Goal: Task Accomplishment & Management: Complete application form

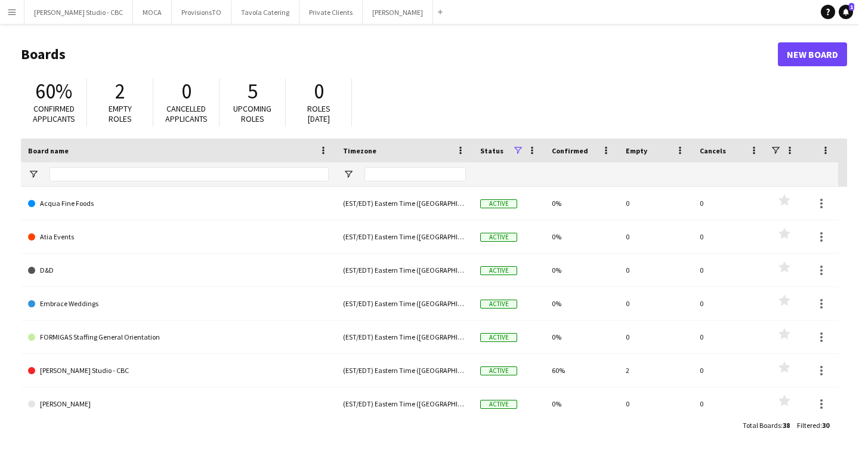
click at [13, 10] on app-icon "Menu" at bounding box center [12, 12] width 10 height 10
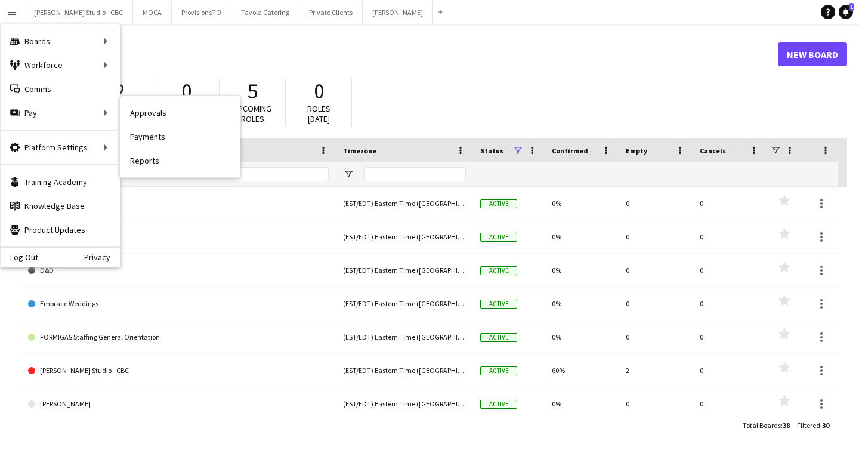
click at [178, 140] on link "Payments" at bounding box center [180, 137] width 119 height 24
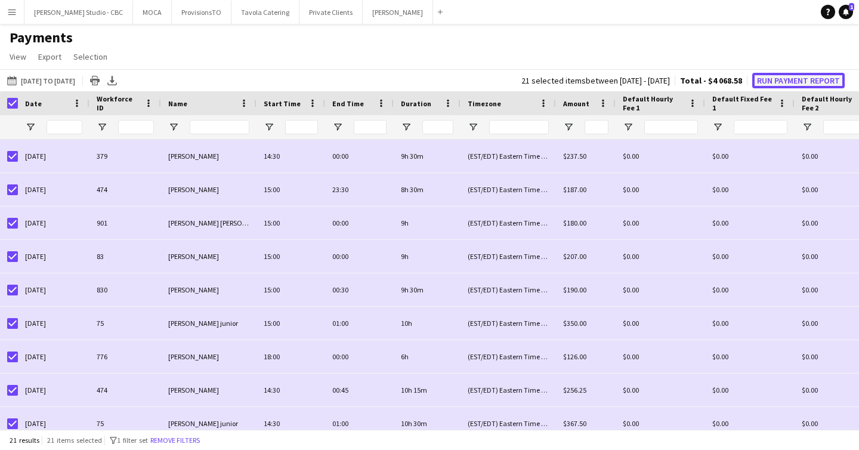
click at [762, 76] on button "Run Payment Report" at bounding box center [799, 81] width 93 height 16
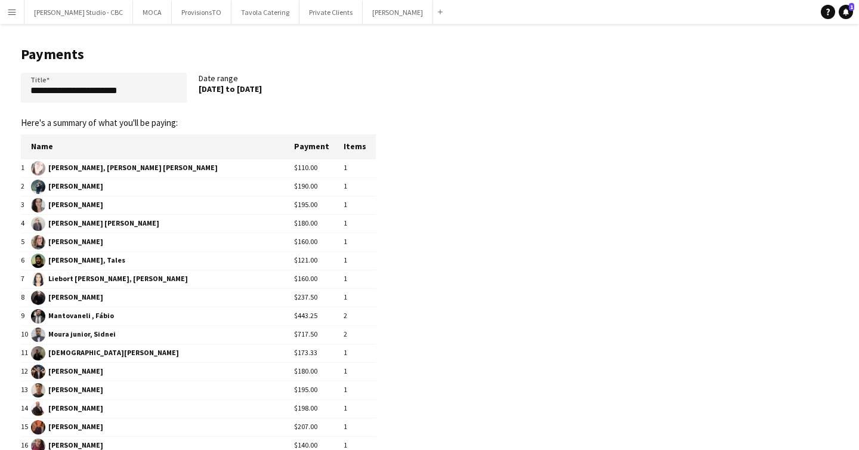
scroll to position [66, 0]
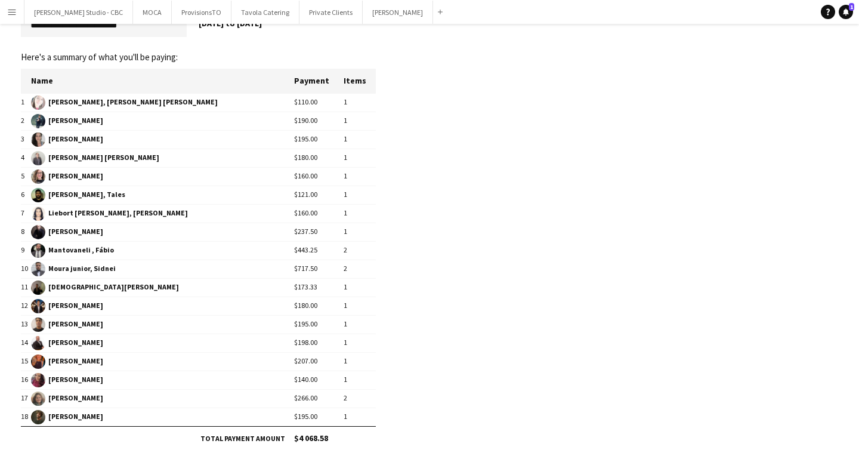
drag, startPoint x: 279, startPoint y: 101, endPoint x: 345, endPoint y: 100, distance: 66.2
click at [345, 100] on tr "1 Aldaz vernis, Maria Fernanda $110.00 1" at bounding box center [198, 102] width 355 height 19
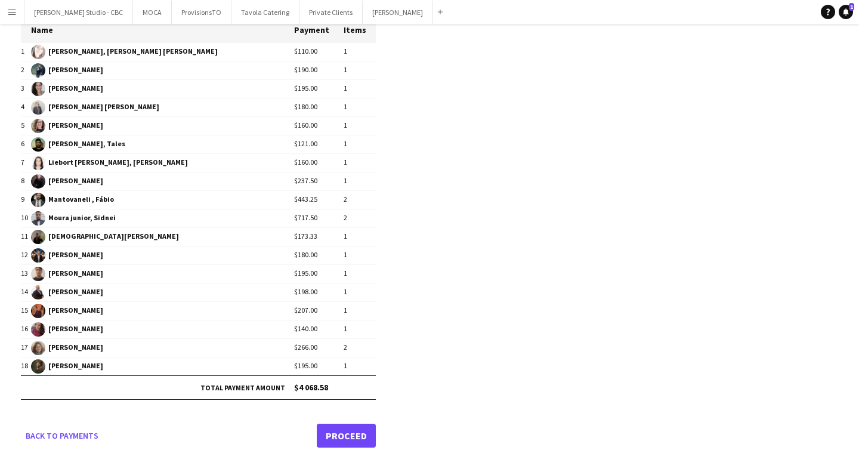
scroll to position [0, 0]
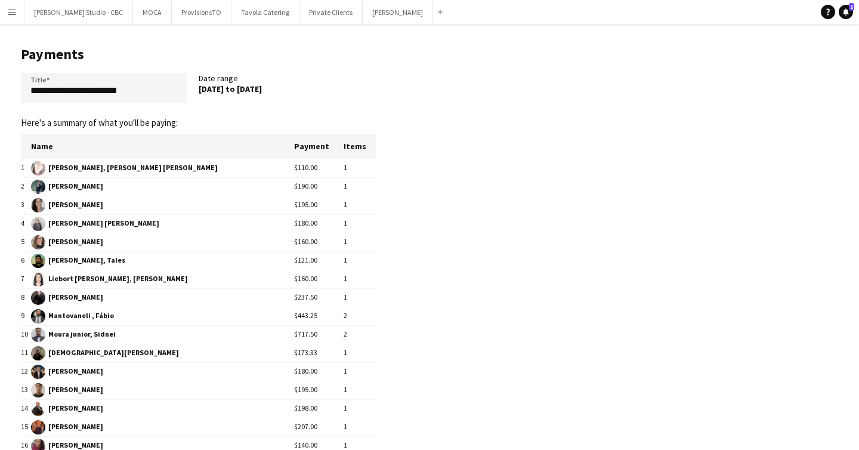
click at [8, 14] on app-icon "Menu" at bounding box center [12, 12] width 10 height 10
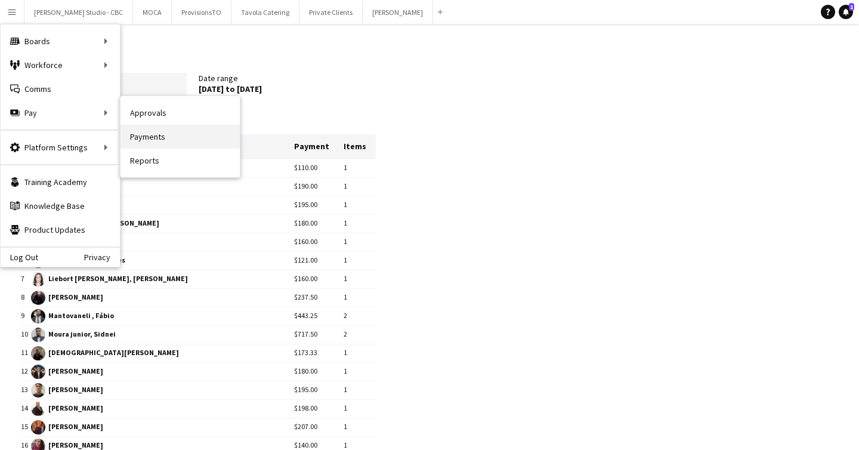
click at [147, 139] on link "Payments" at bounding box center [180, 137] width 119 height 24
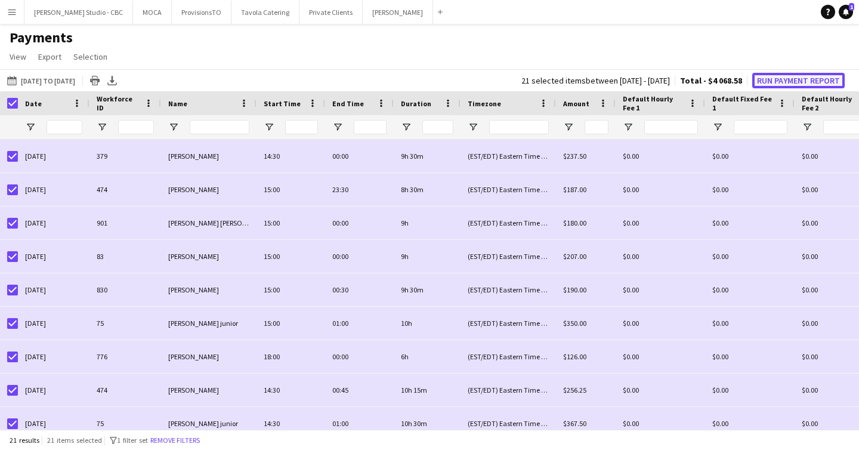
click at [801, 82] on button "Run Payment Report" at bounding box center [799, 81] width 93 height 16
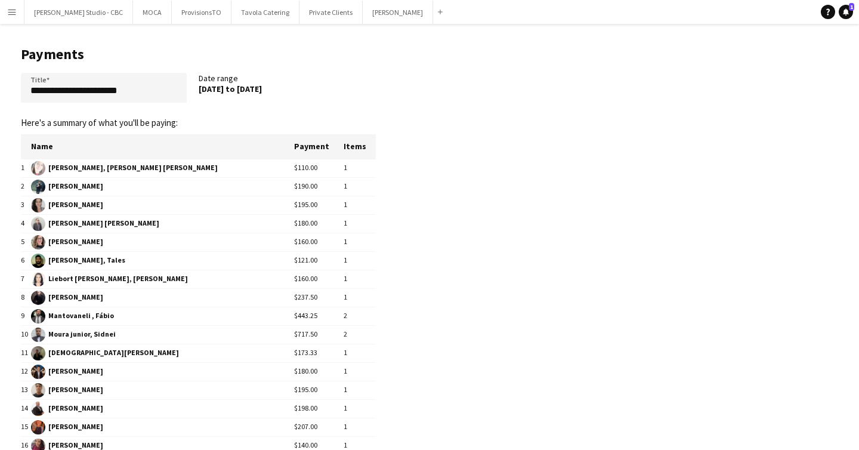
click at [11, 11] on app-icon "Menu" at bounding box center [12, 12] width 10 height 10
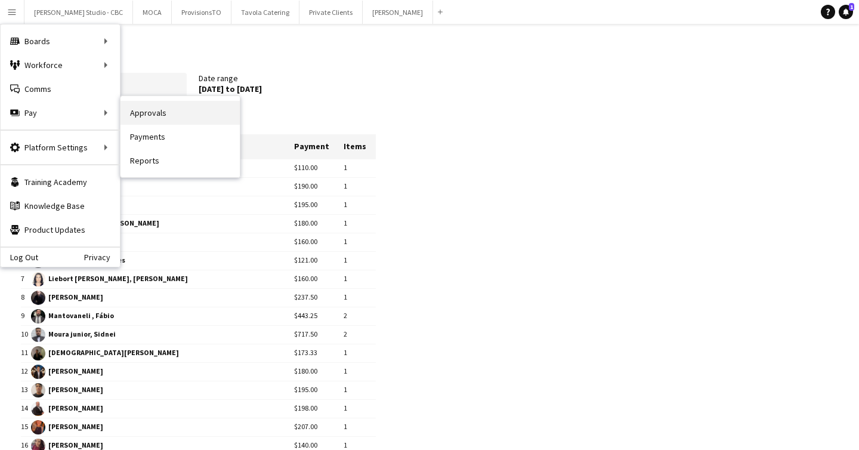
click at [153, 117] on link "Approvals" at bounding box center [180, 113] width 119 height 24
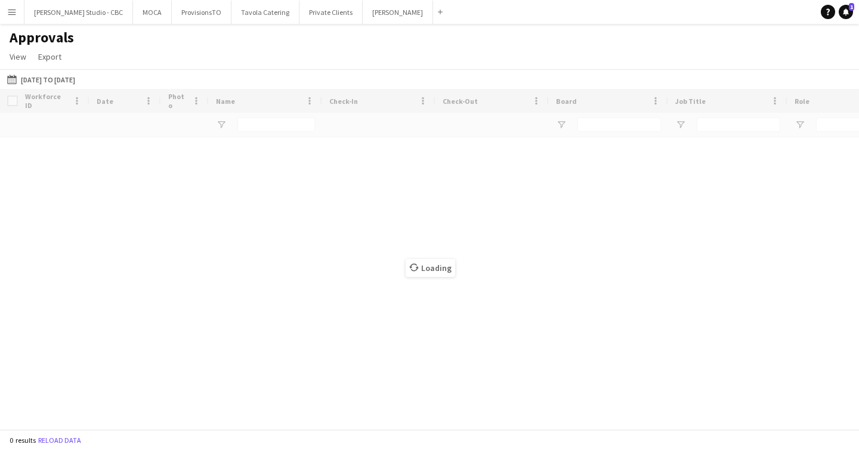
type input "******"
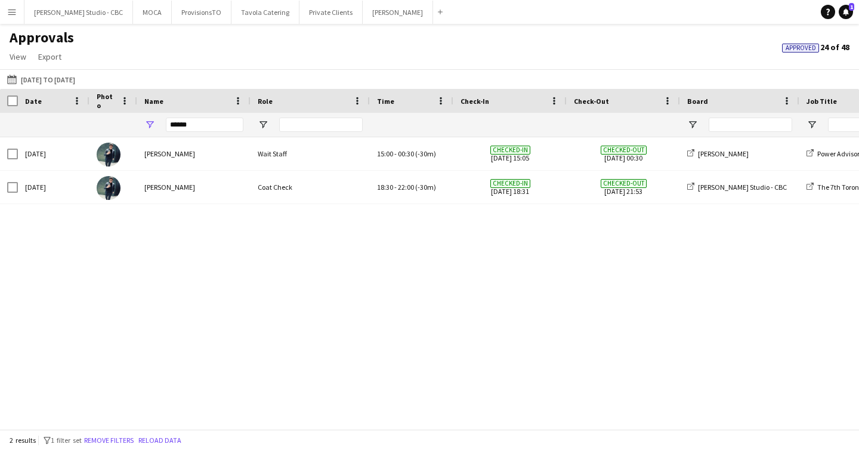
click at [797, 49] on span "Approved" at bounding box center [801, 48] width 30 height 8
click at [14, 9] on app-icon "Menu" at bounding box center [12, 12] width 10 height 10
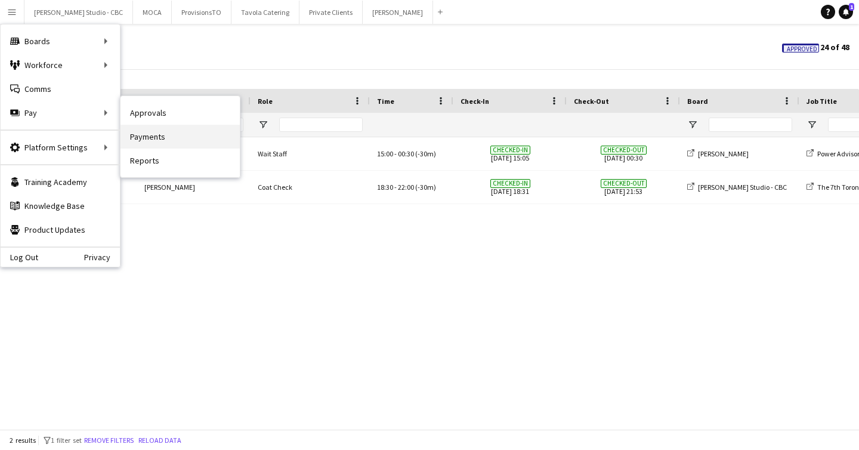
click at [151, 132] on link "Payments" at bounding box center [180, 137] width 119 height 24
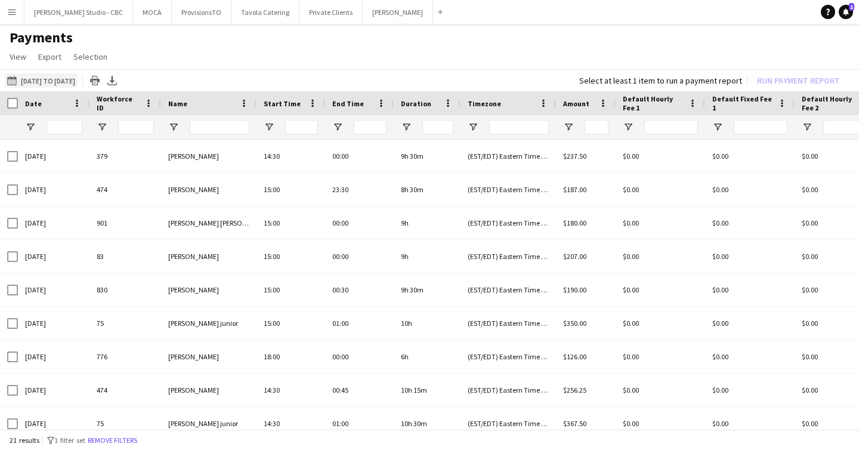
click at [30, 79] on button "16-09-2025 to 30-09-2025 16-09-2025 to 30-09-2025" at bounding box center [41, 80] width 73 height 14
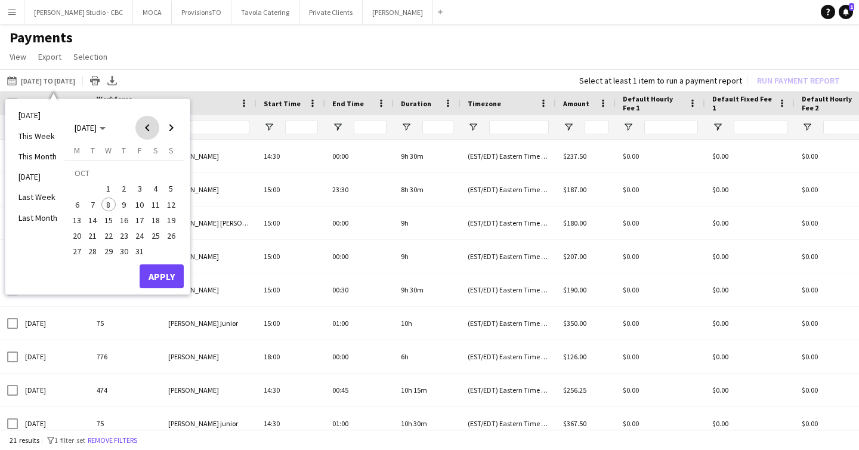
click at [150, 126] on span "Previous month" at bounding box center [147, 128] width 24 height 24
click at [90, 220] on span "16" at bounding box center [93, 220] width 14 height 14
click at [96, 261] on div "Monday M Tuesday T Wednesday W Thursday T Friday F Saturday S Sunday S SEP 1 2 …" at bounding box center [123, 204] width 119 height 119
click at [95, 250] on span "30" at bounding box center [93, 252] width 14 height 14
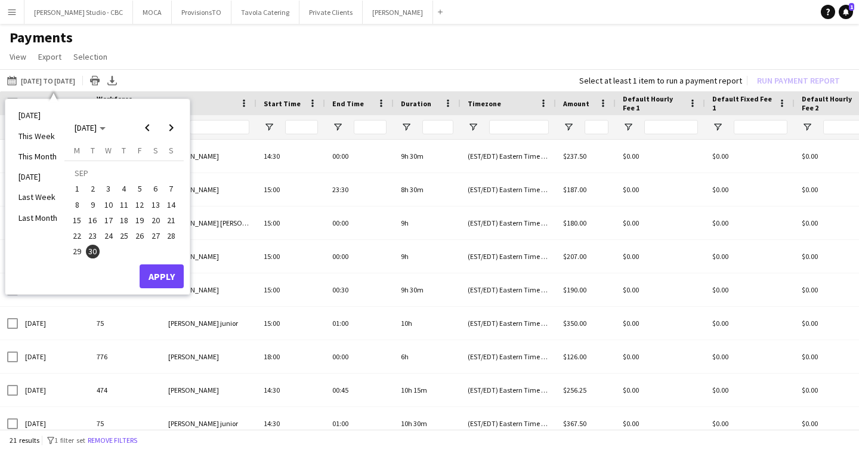
click at [95, 220] on span "16" at bounding box center [93, 220] width 14 height 14
click at [94, 248] on span "30" at bounding box center [93, 252] width 14 height 14
click at [92, 221] on span "16" at bounding box center [93, 220] width 14 height 14
click at [92, 252] on span "30" at bounding box center [93, 252] width 14 height 14
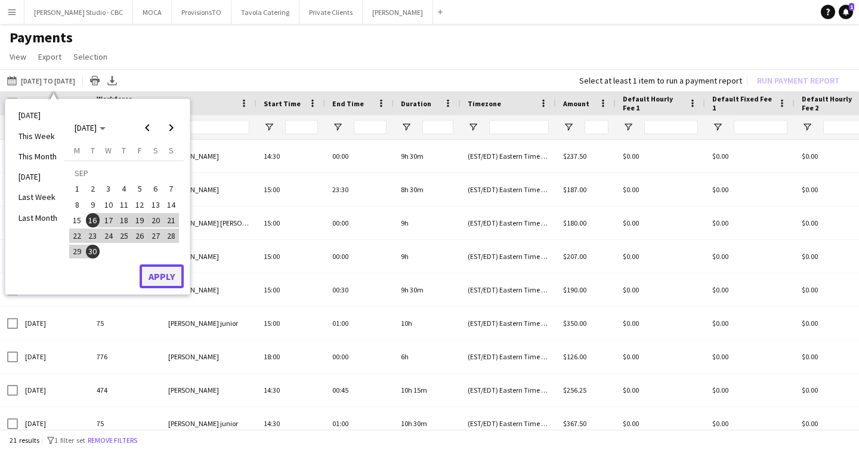
click at [155, 276] on button "Apply" at bounding box center [162, 276] width 44 height 24
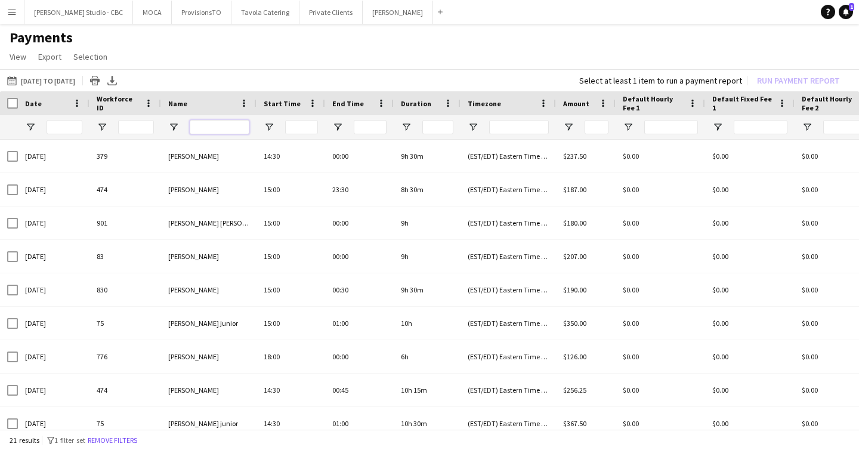
click at [212, 128] on input "Name Filter Input" at bounding box center [220, 127] width 60 height 14
type input "***"
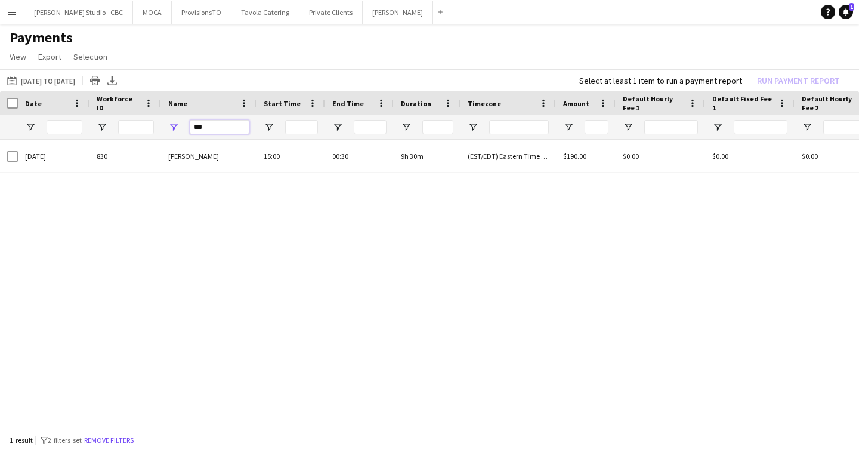
drag, startPoint x: 226, startPoint y: 125, endPoint x: 144, endPoint y: 125, distance: 81.8
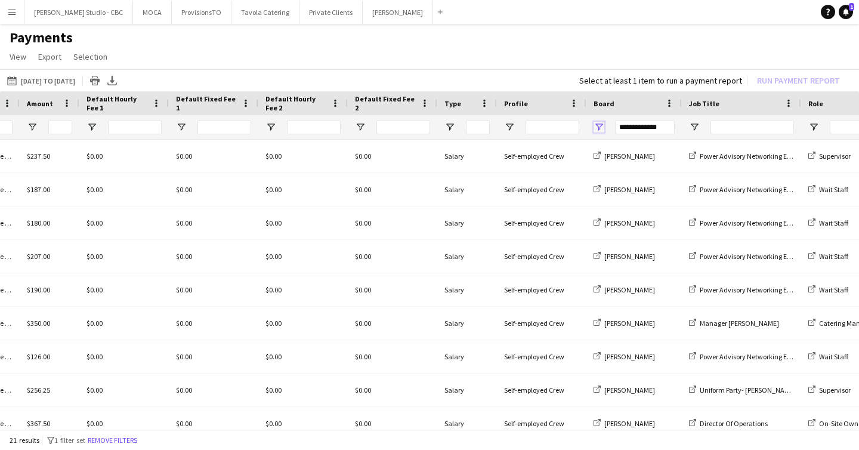
click at [594, 125] on span "Open Filter Menu" at bounding box center [599, 127] width 11 height 11
click at [495, 42] on h1 "Payments" at bounding box center [429, 38] width 859 height 18
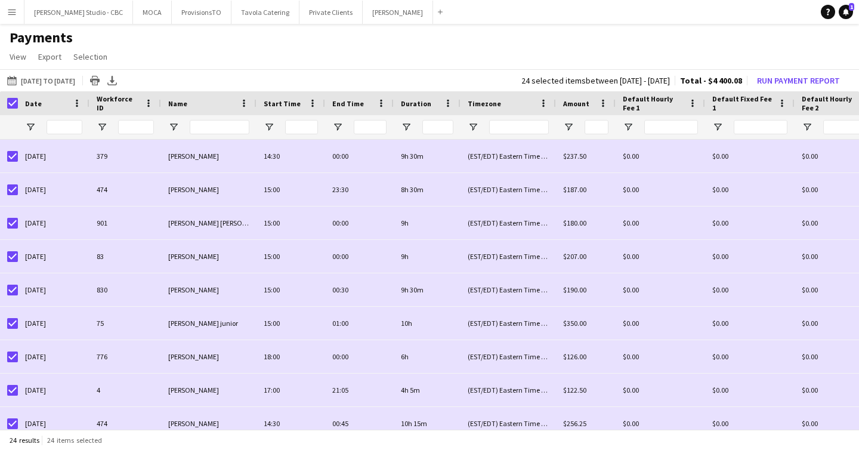
click at [753, 81] on div "24 selected items between 18 Sep 2025 - 26 Sep 2025 Total - $4 400.08 Run Payme…" at bounding box center [683, 80] width 343 height 17
click at [779, 78] on button "Run Payment Report" at bounding box center [799, 81] width 93 height 16
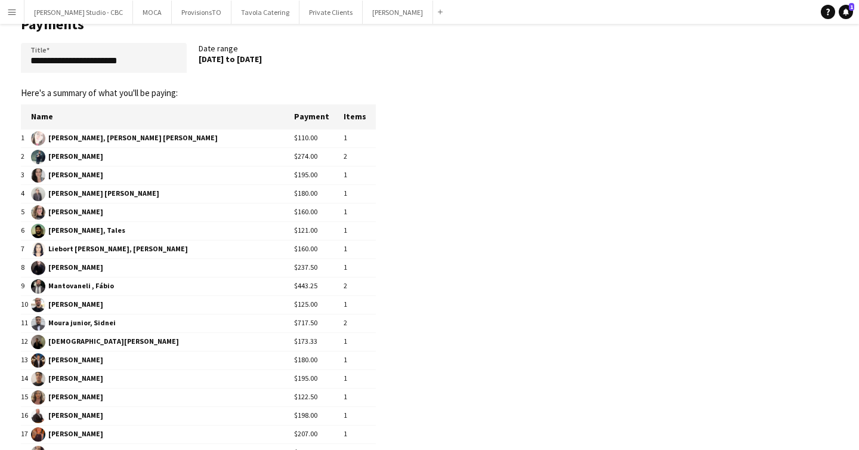
drag, startPoint x: 300, startPoint y: 194, endPoint x: 244, endPoint y: 194, distance: 56.1
click at [244, 194] on tr "4 Cataldo Andrade de Medeiros, Fabio $180.00 1" at bounding box center [198, 193] width 355 height 19
drag, startPoint x: 305, startPoint y: 213, endPoint x: 245, endPoint y: 210, distance: 60.4
click at [245, 211] on tr "5 Galindo, Rafaela $160.00 1" at bounding box center [198, 212] width 355 height 19
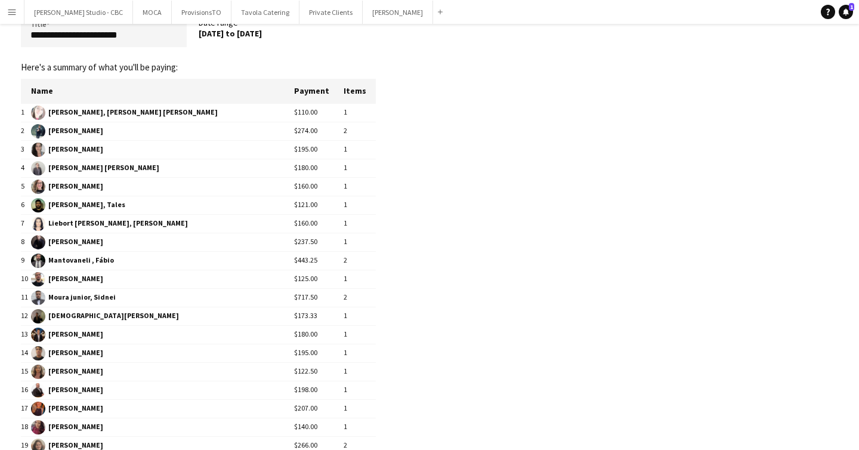
scroll to position [57, 0]
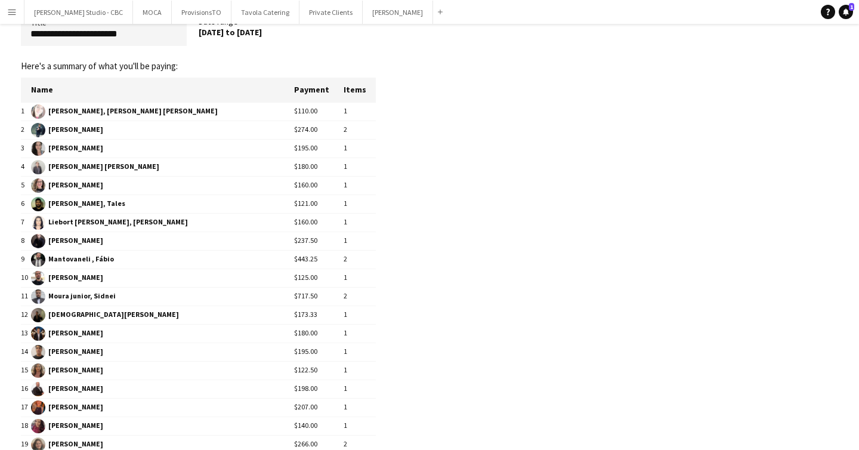
drag, startPoint x: 307, startPoint y: 221, endPoint x: 269, endPoint y: 220, distance: 37.6
click at [269, 220] on tr "7 Liebort Nina, Cecilia $160.00 1" at bounding box center [198, 222] width 355 height 19
drag, startPoint x: 291, startPoint y: 244, endPoint x: 204, endPoint y: 241, distance: 87.2
click at [204, 241] on tr "8 Lopes, Felipe $237.50 1" at bounding box center [198, 241] width 355 height 19
drag, startPoint x: 310, startPoint y: 258, endPoint x: 251, endPoint y: 255, distance: 58.6
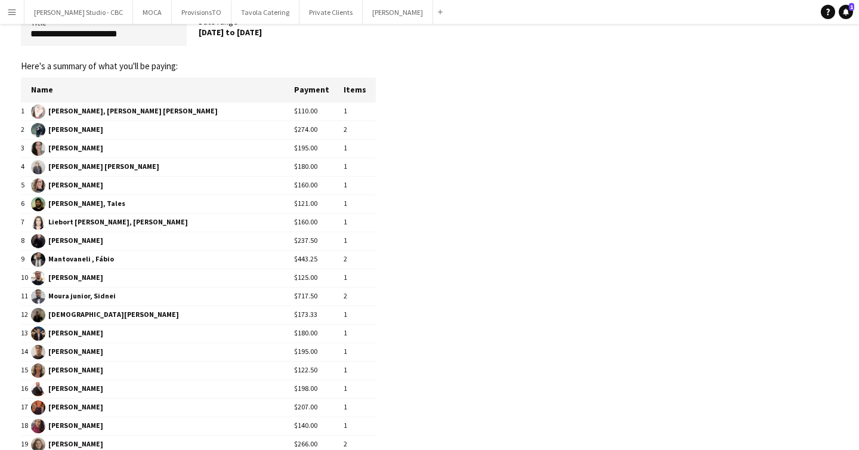
click at [251, 255] on tr "9 Mantovaneli , Fábio $443.25 2" at bounding box center [198, 259] width 355 height 19
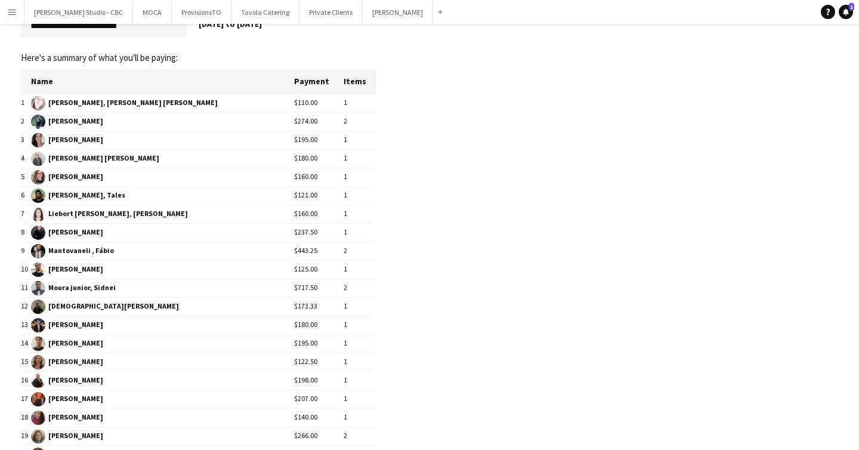
scroll to position [99, 0]
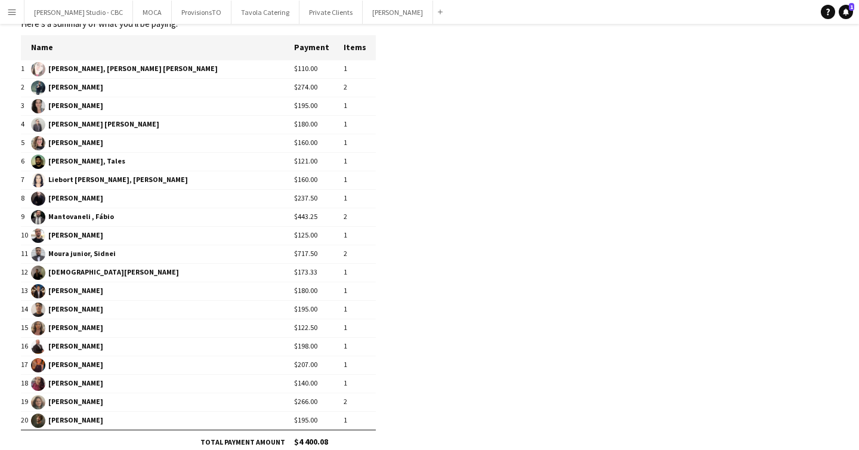
drag, startPoint x: 303, startPoint y: 254, endPoint x: 279, endPoint y: 255, distance: 23.9
click at [294, 255] on td "$717.50" at bounding box center [319, 254] width 50 height 19
drag, startPoint x: 300, startPoint y: 270, endPoint x: 278, endPoint y: 271, distance: 22.7
click at [294, 271] on td "$173.33" at bounding box center [319, 272] width 50 height 19
drag, startPoint x: 300, startPoint y: 293, endPoint x: 245, endPoint y: 293, distance: 54.9
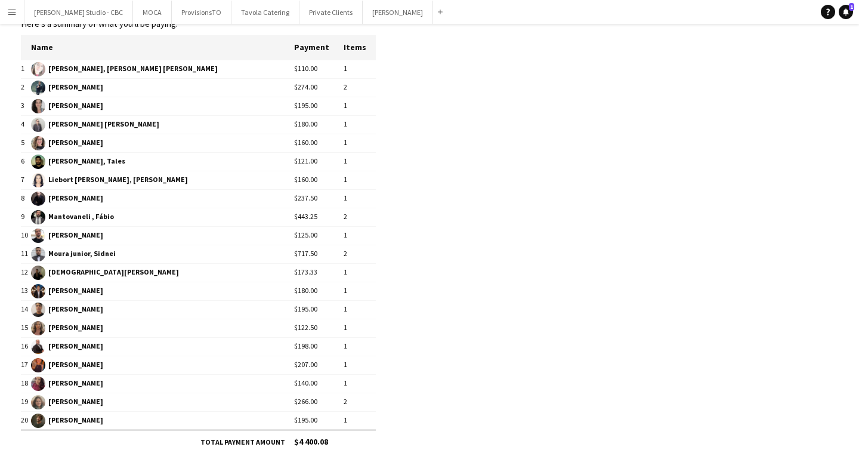
click at [245, 293] on tr "13 Perez , Carlos $180.00 1" at bounding box center [198, 291] width 355 height 19
drag, startPoint x: 304, startPoint y: 311, endPoint x: 279, endPoint y: 311, distance: 24.5
click at [294, 311] on td "$195.00" at bounding box center [319, 309] width 50 height 19
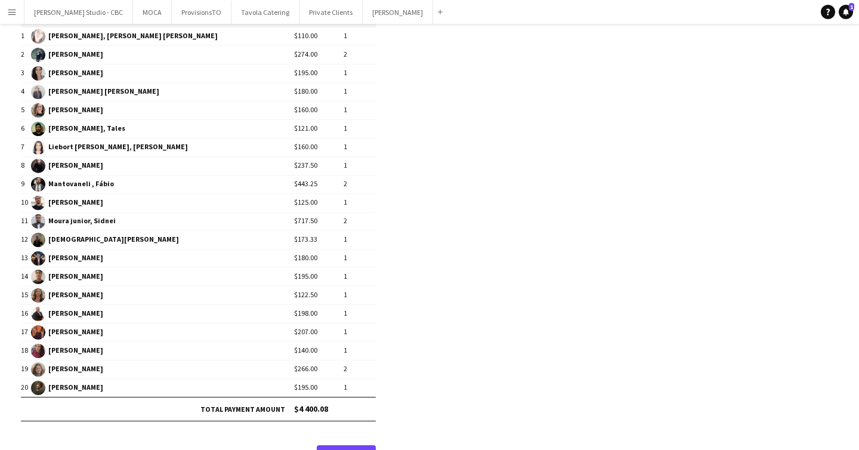
scroll to position [135, 0]
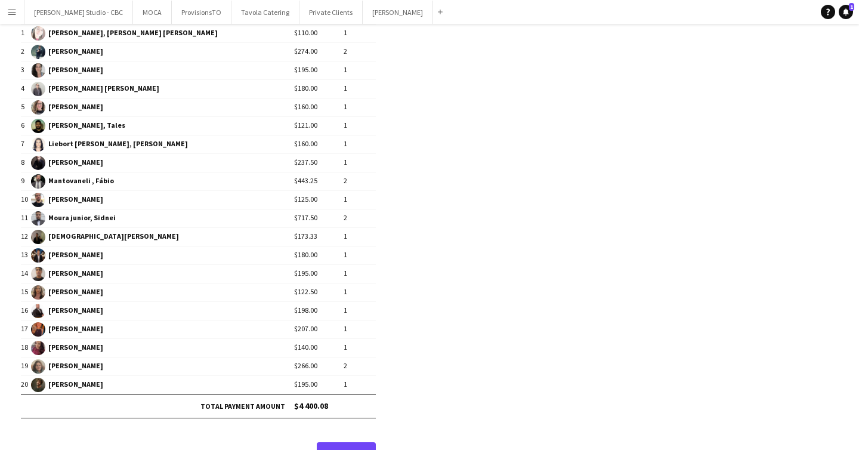
drag, startPoint x: 302, startPoint y: 311, endPoint x: 281, endPoint y: 312, distance: 20.9
click at [294, 312] on td "$198.00" at bounding box center [319, 310] width 50 height 19
drag, startPoint x: 306, startPoint y: 347, endPoint x: 270, endPoint y: 347, distance: 35.2
click at [270, 347] on tr "18 Tellez, Vanessa $140.00 1" at bounding box center [198, 347] width 355 height 19
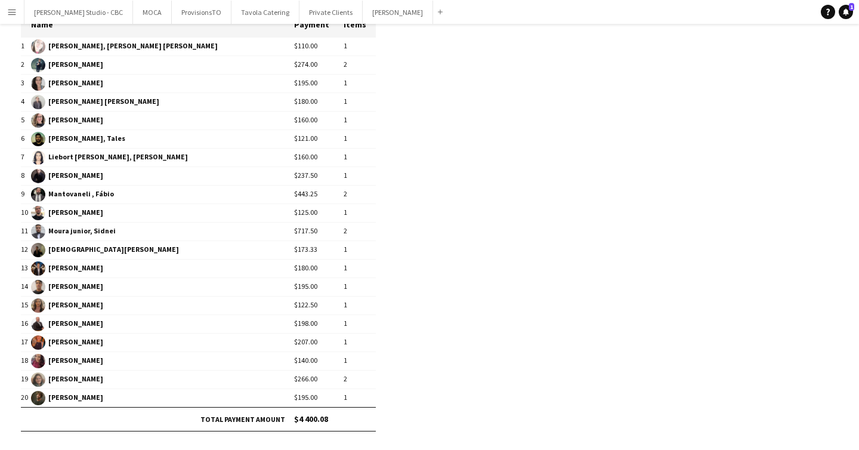
scroll to position [121, 0]
drag, startPoint x: 278, startPoint y: 323, endPoint x: 301, endPoint y: 323, distance: 23.3
click at [301, 323] on td "$198.00" at bounding box center [319, 324] width 50 height 19
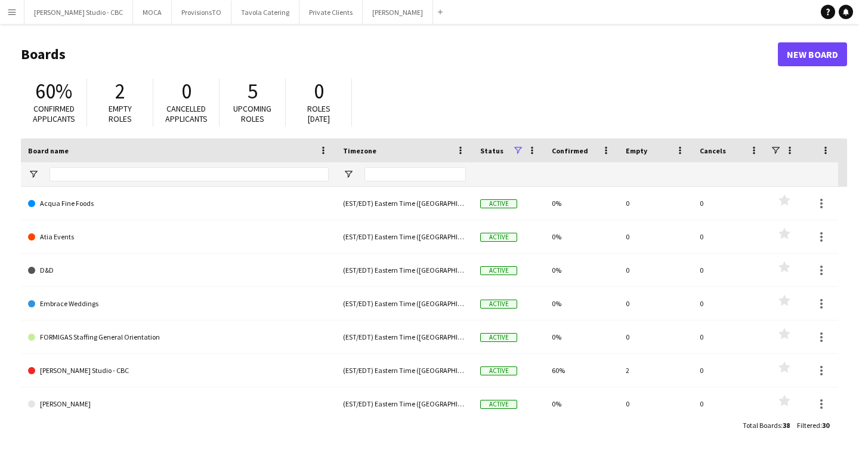
click at [12, 10] on app-icon "Menu" at bounding box center [12, 12] width 10 height 10
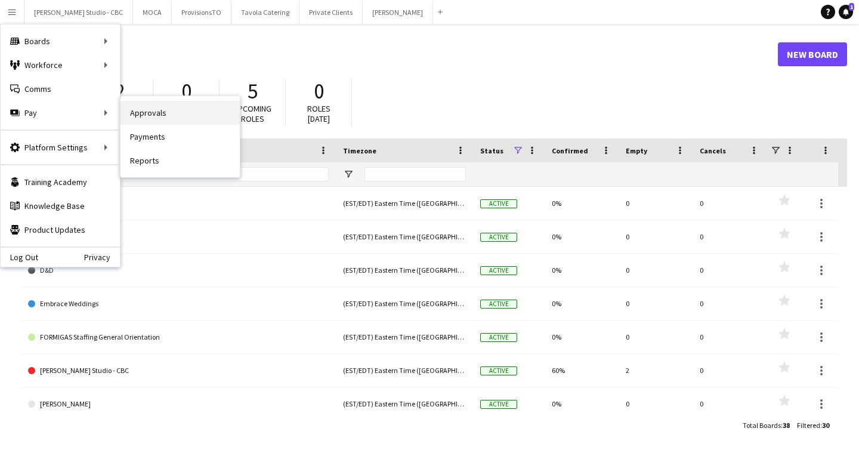
click at [189, 115] on link "Approvals" at bounding box center [180, 113] width 119 height 24
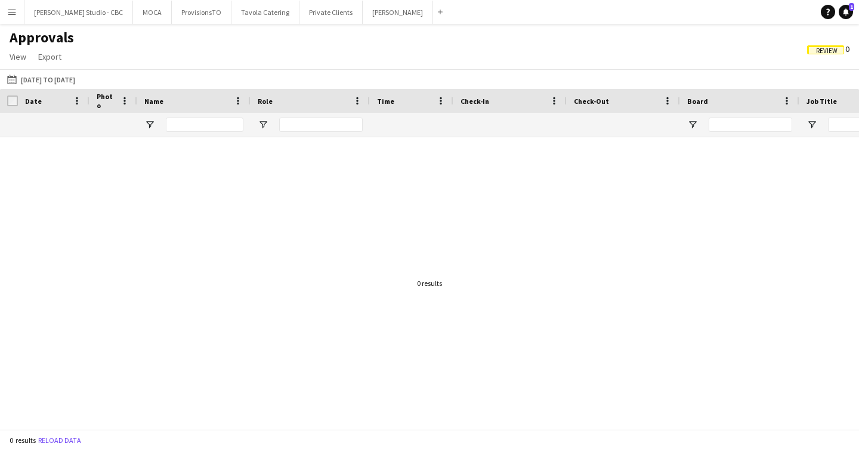
click at [812, 51] on span "Review" at bounding box center [825, 49] width 37 height 9
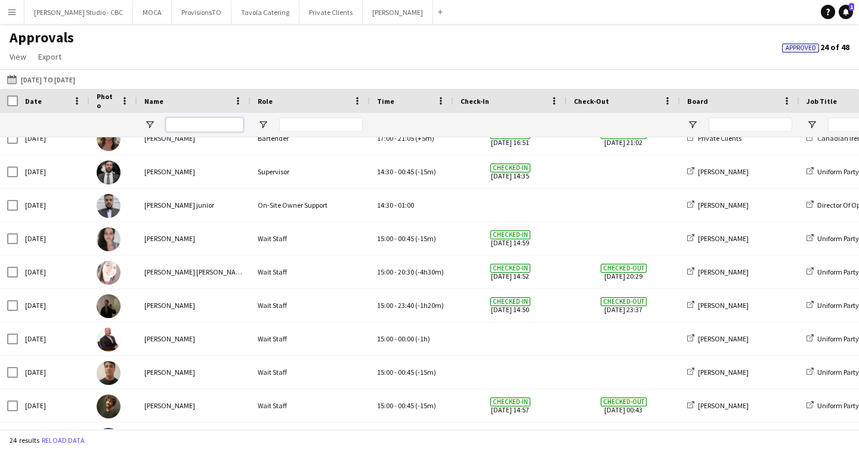
click at [184, 125] on input "Name Filter Input" at bounding box center [205, 125] width 78 height 14
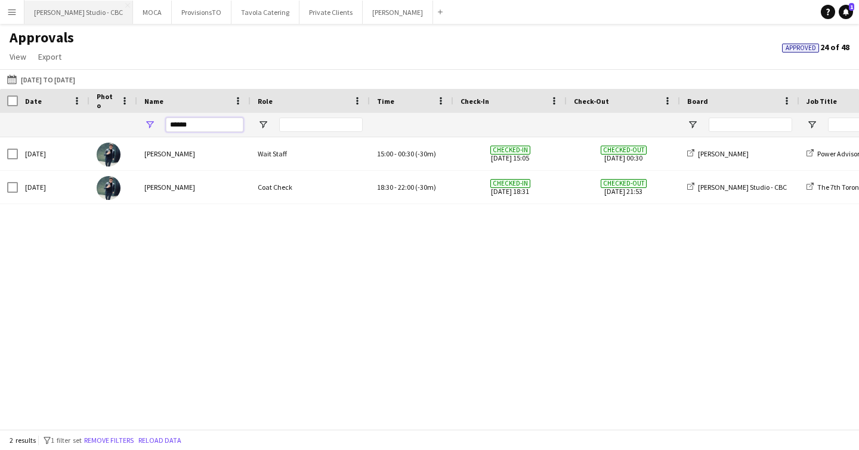
type input "******"
click at [13, 8] on app-icon "Menu" at bounding box center [12, 12] width 10 height 10
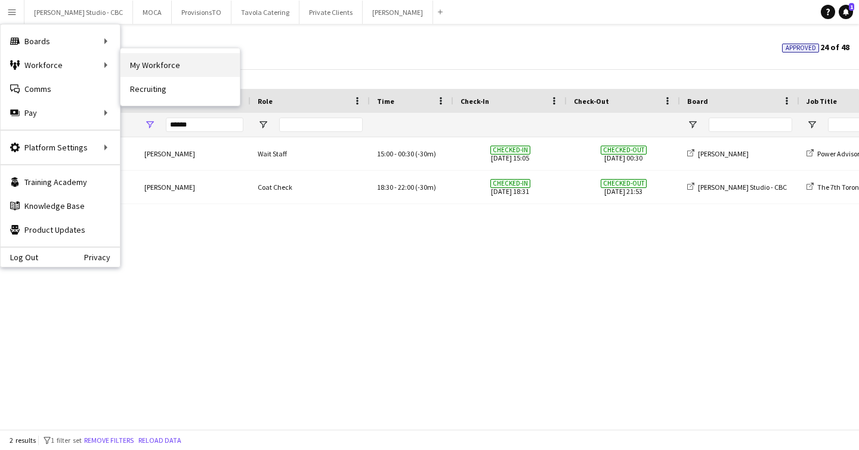
click at [153, 67] on link "My Workforce" at bounding box center [180, 65] width 119 height 24
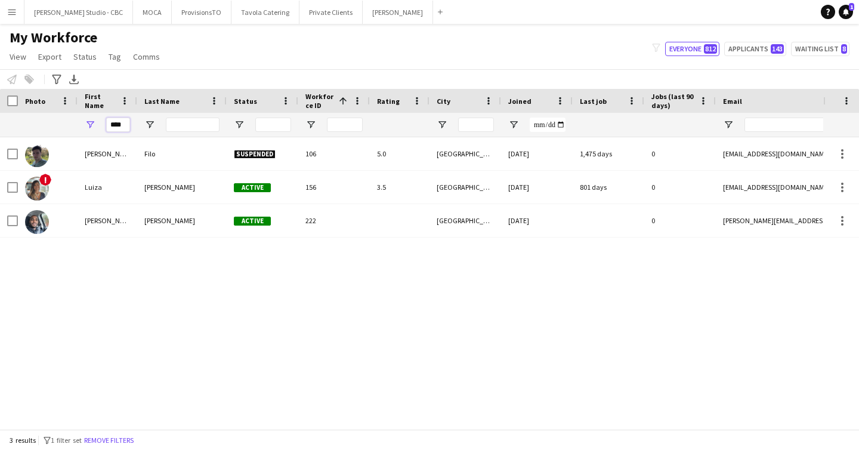
drag, startPoint x: 126, startPoint y: 123, endPoint x: 88, endPoint y: 123, distance: 37.6
click at [88, 123] on div "****" at bounding box center [108, 125] width 60 height 24
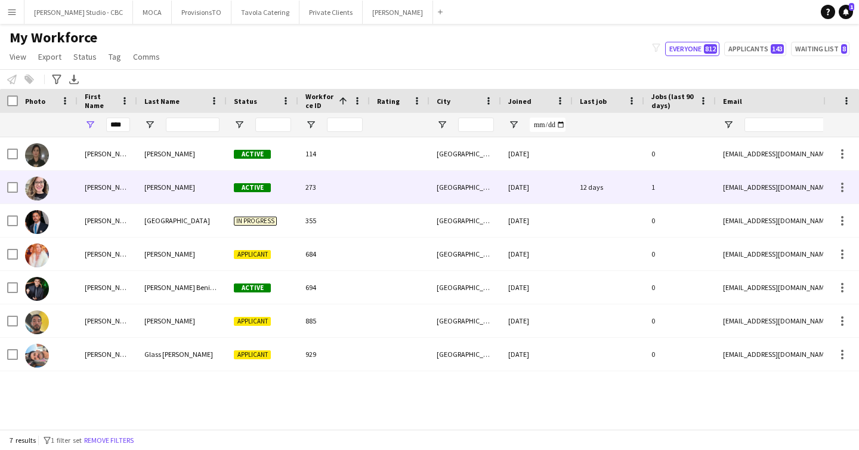
click at [118, 184] on div "[PERSON_NAME]" at bounding box center [108, 187] width 60 height 33
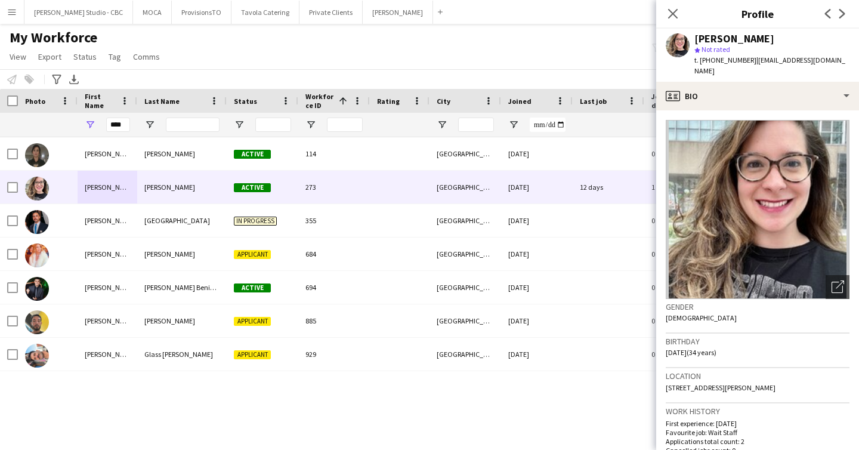
drag, startPoint x: 696, startPoint y: 38, endPoint x: 830, endPoint y: 32, distance: 134.4
click at [830, 32] on div "[PERSON_NAME] star Not rated t. [PHONE_NUMBER] | [EMAIL_ADDRESS][DOMAIN_NAME]" at bounding box center [757, 55] width 203 height 53
drag, startPoint x: 830, startPoint y: 32, endPoint x: 823, endPoint y: 33, distance: 7.2
click at [827, 32] on div "[PERSON_NAME] star Not rated t. [PHONE_NUMBER] | [EMAIL_ADDRESS][DOMAIN_NAME]" at bounding box center [757, 55] width 203 height 53
drag, startPoint x: 762, startPoint y: 36, endPoint x: 695, endPoint y: 38, distance: 66.3
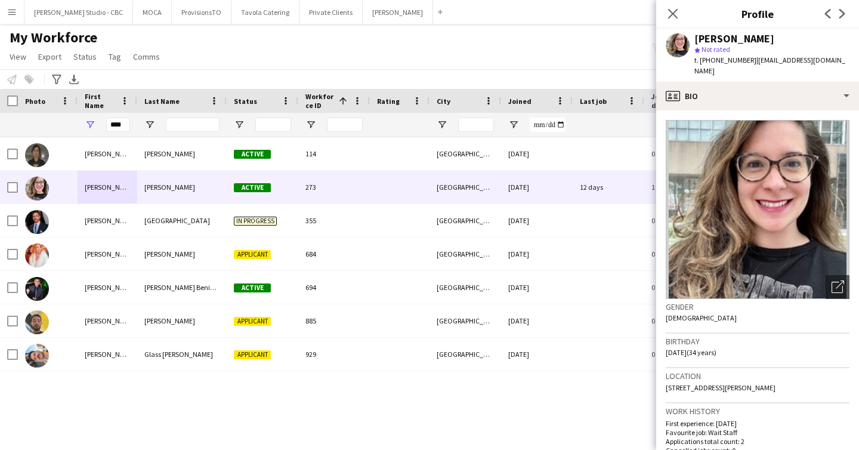
click at [695, 38] on div "[PERSON_NAME]" at bounding box center [772, 38] width 155 height 11
copy div "[PERSON_NAME]"
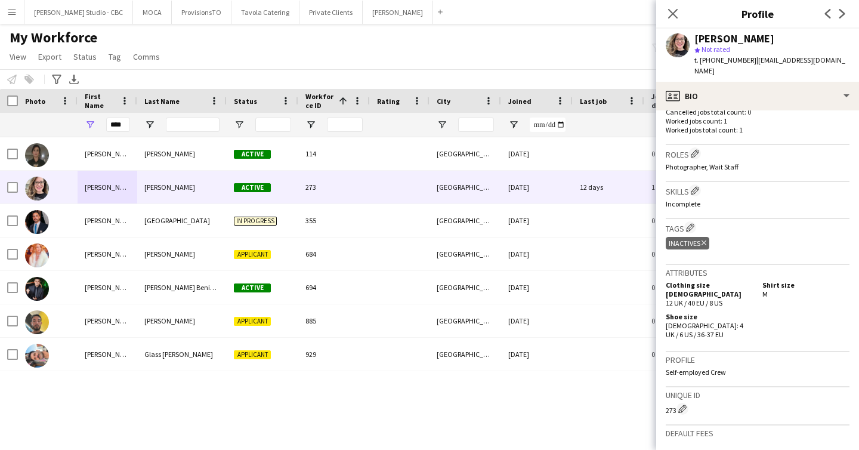
scroll to position [389, 0]
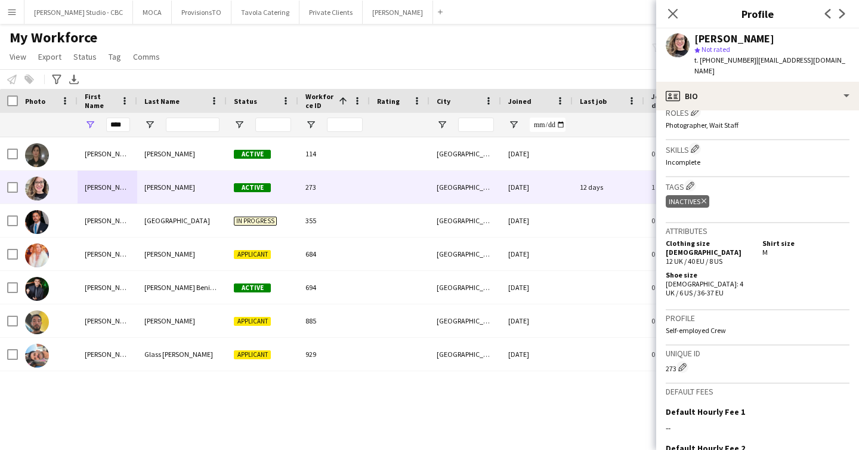
drag, startPoint x: 747, startPoint y: 58, endPoint x: 856, endPoint y: 60, distance: 109.8
click at [856, 60] on app-profile-header "[PERSON_NAME] star Not rated t. [PHONE_NUMBER] | [EMAIL_ADDRESS][DOMAIN_NAME]" at bounding box center [757, 55] width 203 height 53
drag, startPoint x: 747, startPoint y: 57, endPoint x: 835, endPoint y: 60, distance: 88.4
click at [835, 60] on div "[PERSON_NAME] star Not rated t. [PHONE_NUMBER] | [EMAIL_ADDRESS][DOMAIN_NAME]" at bounding box center [757, 55] width 203 height 53
drag, startPoint x: 748, startPoint y: 63, endPoint x: 839, endPoint y: 60, distance: 90.8
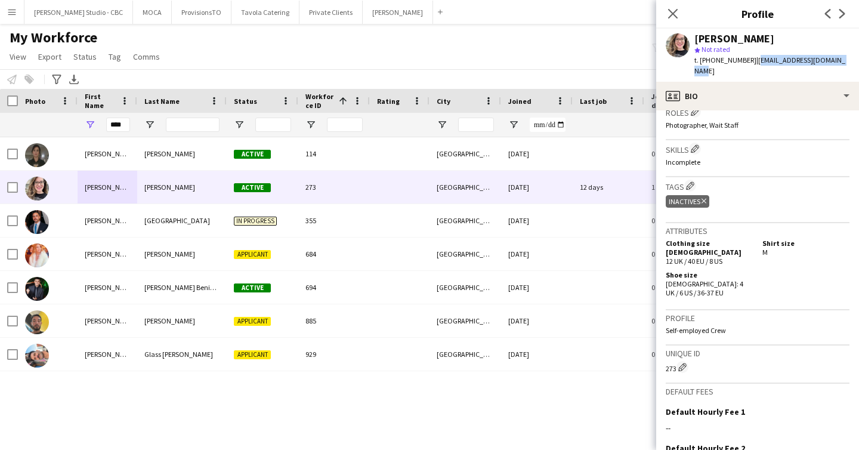
click at [837, 59] on div "[PERSON_NAME] star Not rated t. [PHONE_NUMBER] | [EMAIL_ADDRESS][DOMAIN_NAME]" at bounding box center [757, 55] width 203 height 53
copy span "[EMAIL_ADDRESS][DOMAIN_NAME]"
drag, startPoint x: 742, startPoint y: 62, endPoint x: 705, endPoint y: 62, distance: 37.0
click at [705, 62] on span "t. [PHONE_NUMBER]" at bounding box center [726, 60] width 62 height 9
copy span "14168291538"
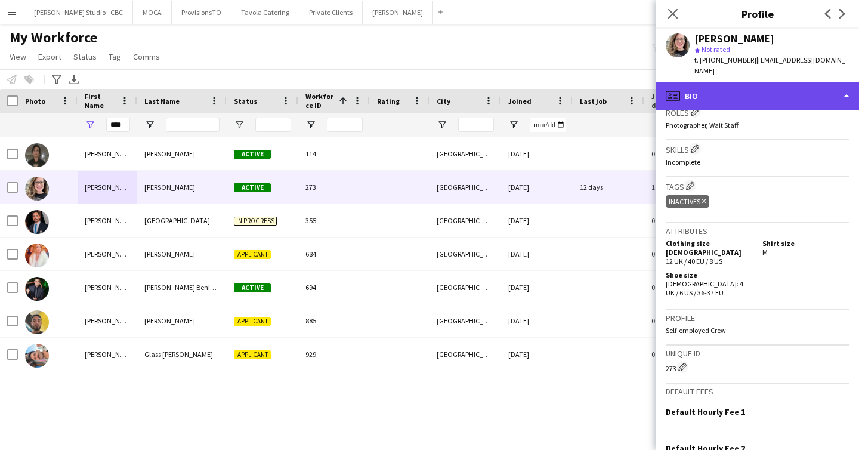
drag, startPoint x: 760, startPoint y: 85, endPoint x: 770, endPoint y: 124, distance: 40.0
click at [760, 85] on div "profile Bio" at bounding box center [757, 96] width 203 height 29
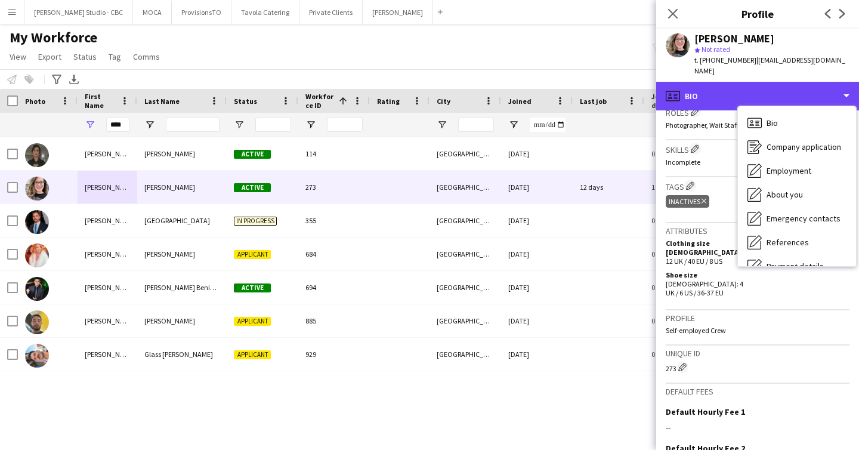
scroll to position [88, 0]
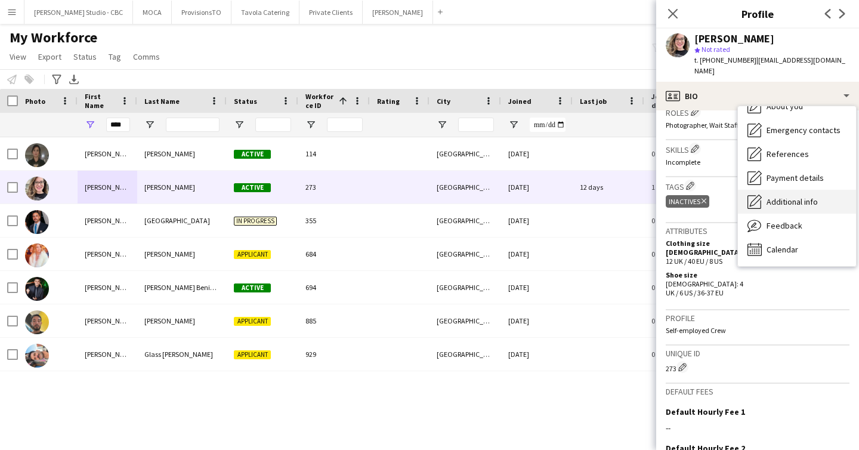
click at [787, 190] on div "Additional info Additional info" at bounding box center [797, 202] width 118 height 24
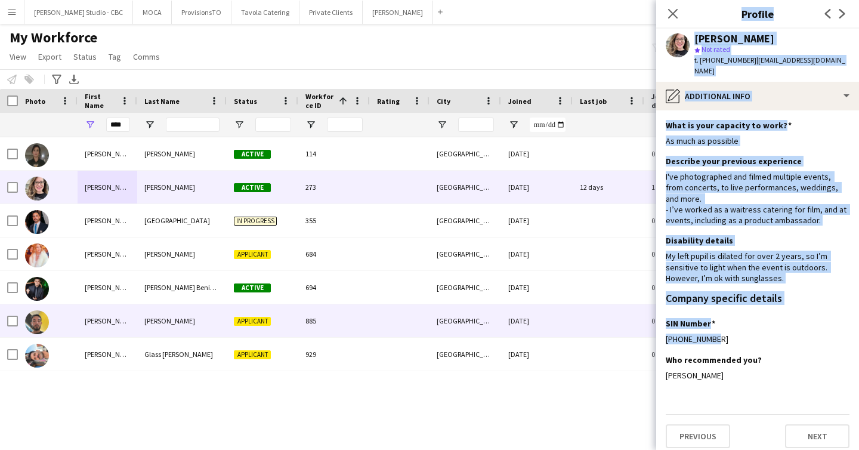
drag, startPoint x: 684, startPoint y: 315, endPoint x: 655, endPoint y: 315, distance: 29.2
click at [655, 315] on body "Menu Boards Boards Boards All jobs Status Workforce Workforce My Workforce Recr…" at bounding box center [429, 225] width 859 height 450
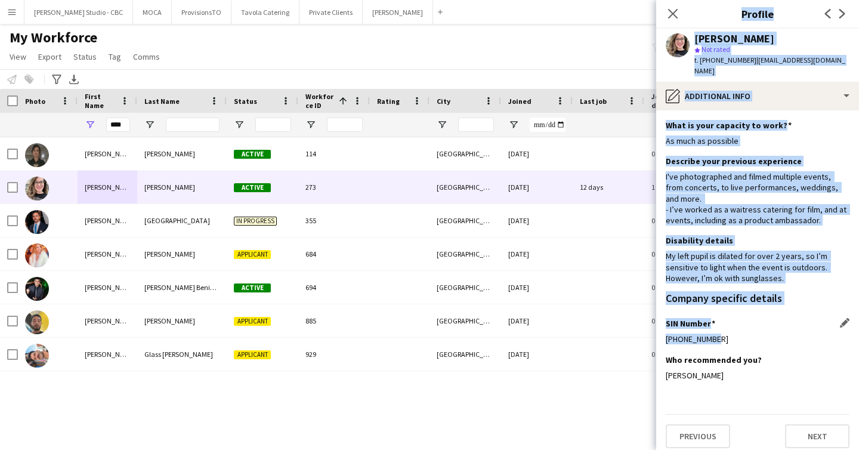
drag, startPoint x: 693, startPoint y: 313, endPoint x: 705, endPoint y: 315, distance: 12.0
click at [694, 334] on div "[PHONE_NUMBER]" at bounding box center [758, 339] width 184 height 11
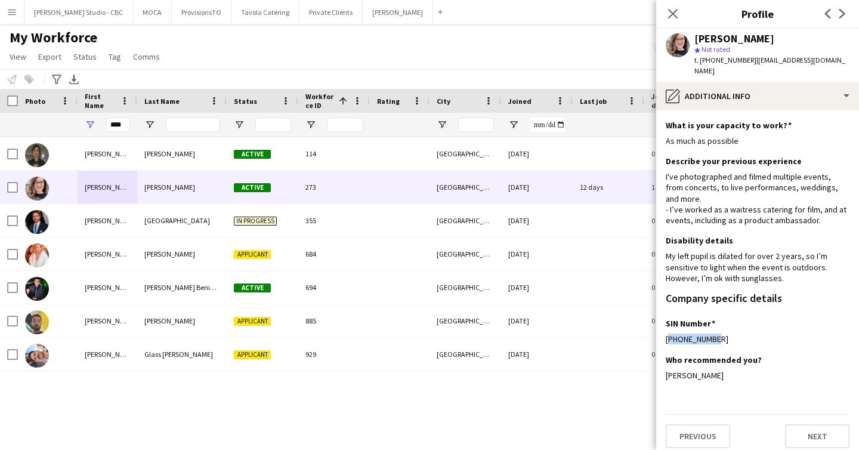
drag, startPoint x: 709, startPoint y: 315, endPoint x: 664, endPoint y: 316, distance: 44.8
click at [664, 315] on app-section-data-types "What is your capacity to work? Edit this field As much as possible Describe you…" at bounding box center [757, 280] width 203 height 340
copy div "[PHONE_NUMBER]"
drag, startPoint x: 127, startPoint y: 126, endPoint x: 88, endPoint y: 126, distance: 38.2
click at [88, 126] on div "****" at bounding box center [108, 125] width 60 height 24
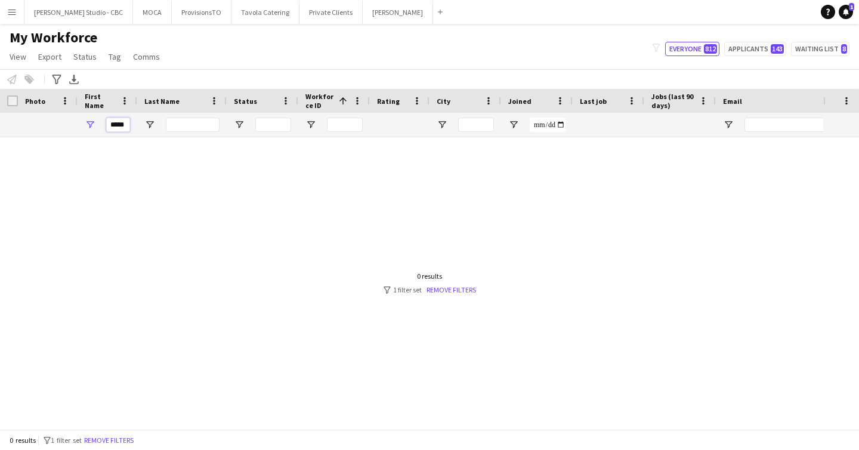
scroll to position [0, 0]
type input "*"
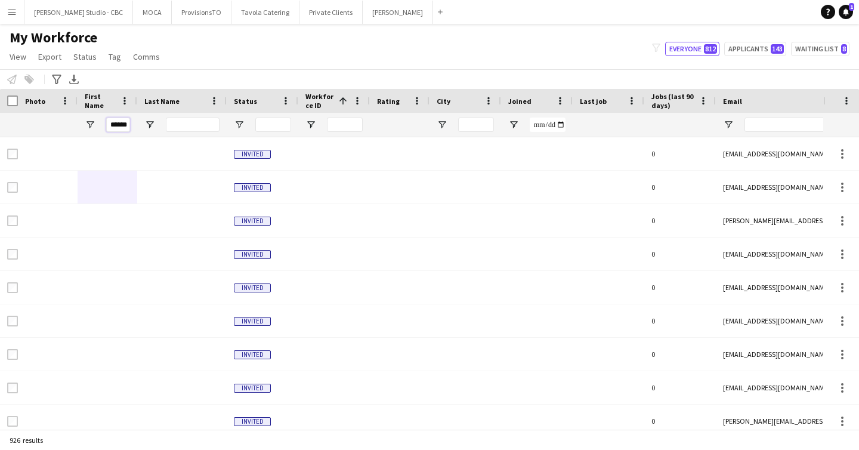
scroll to position [0, 2]
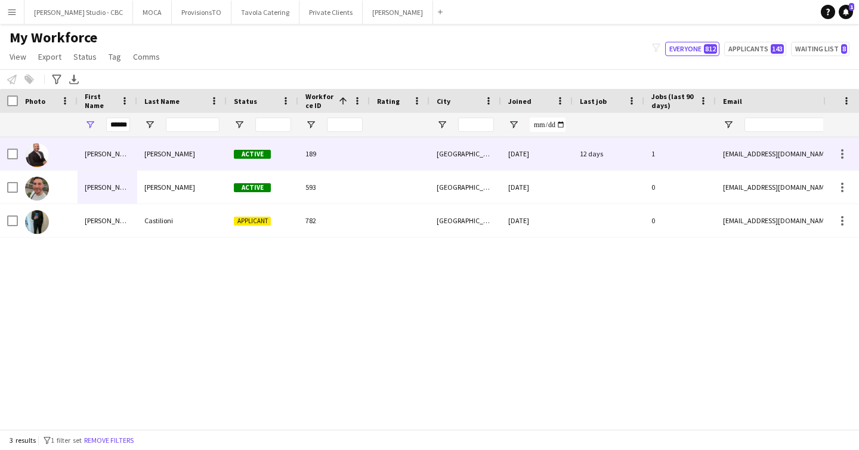
click at [127, 158] on div "[PERSON_NAME]" at bounding box center [108, 153] width 60 height 33
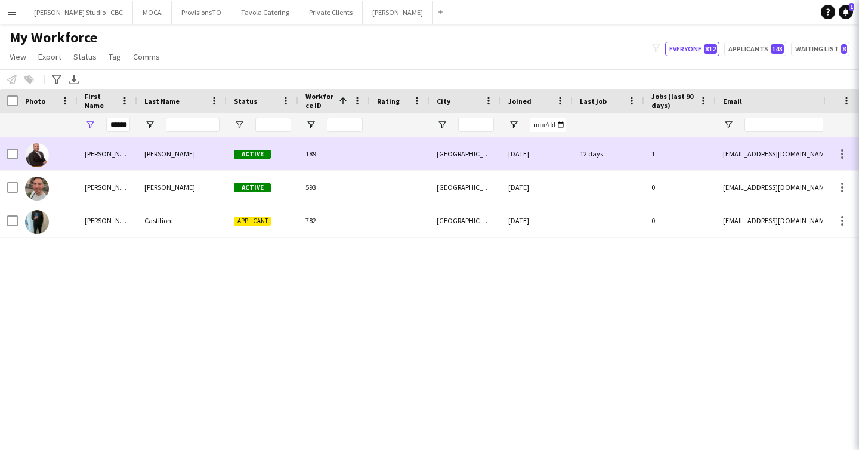
scroll to position [0, 0]
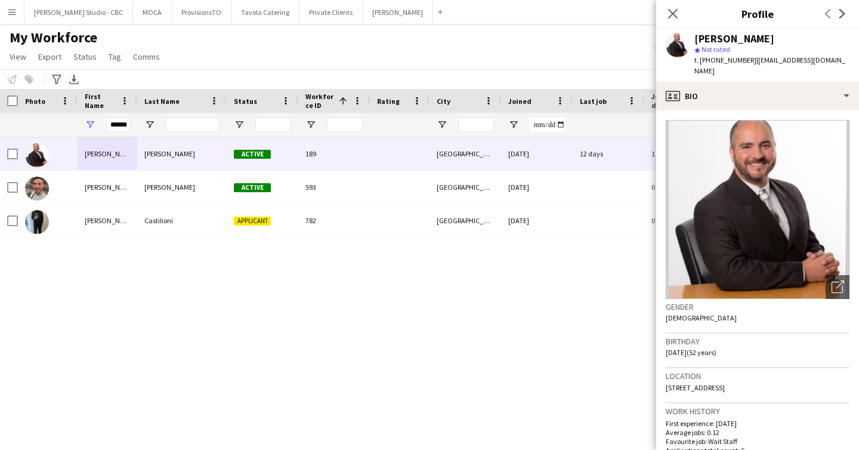
drag, startPoint x: 696, startPoint y: 38, endPoint x: 784, endPoint y: 39, distance: 87.1
click at [784, 39] on div "[PERSON_NAME]" at bounding box center [772, 38] width 155 height 11
copy div "[PERSON_NAME]"
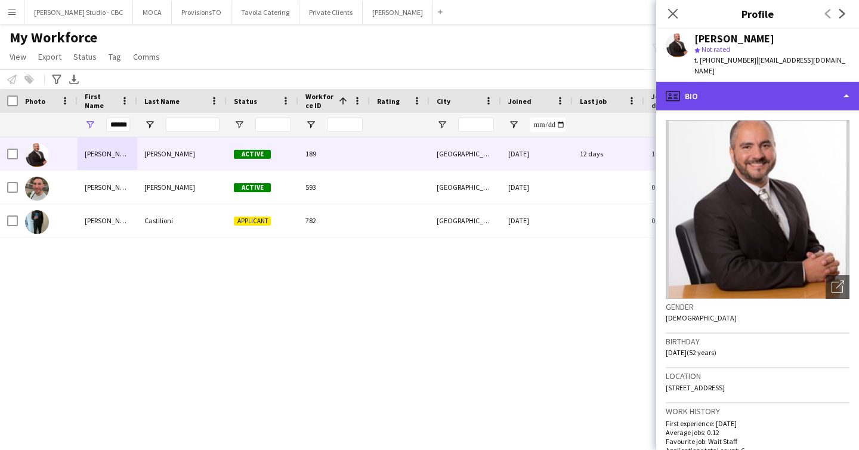
click at [735, 97] on div "profile Bio" at bounding box center [757, 96] width 203 height 29
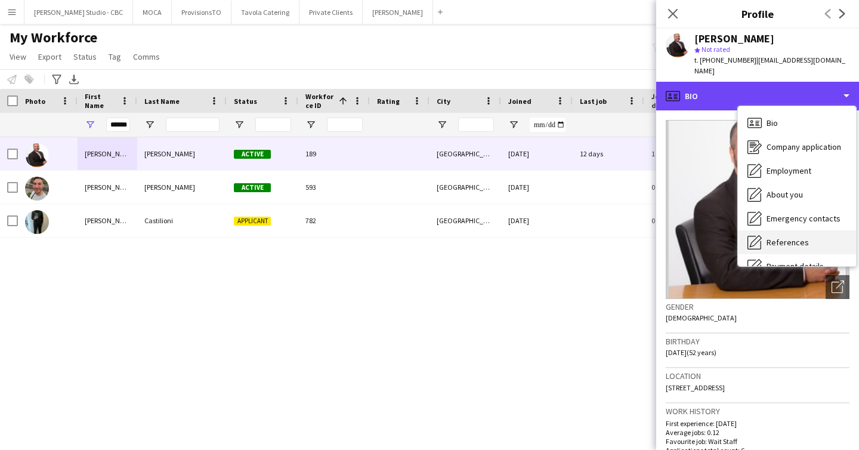
scroll to position [88, 0]
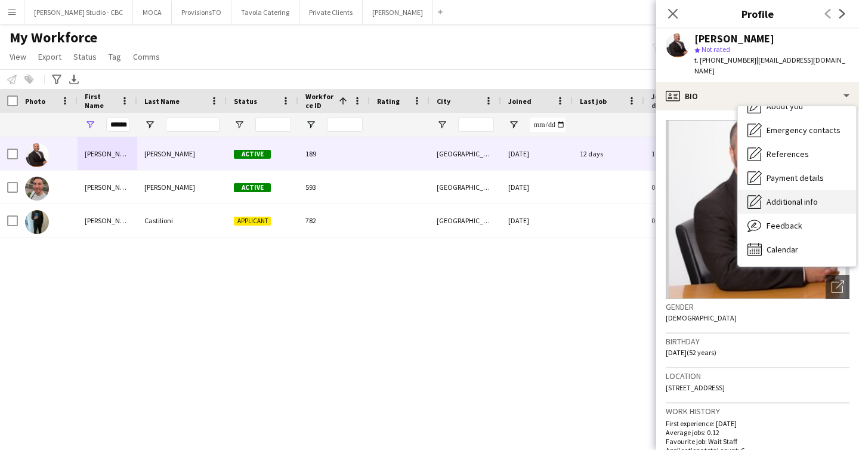
click at [775, 196] on span "Additional info" at bounding box center [792, 201] width 51 height 11
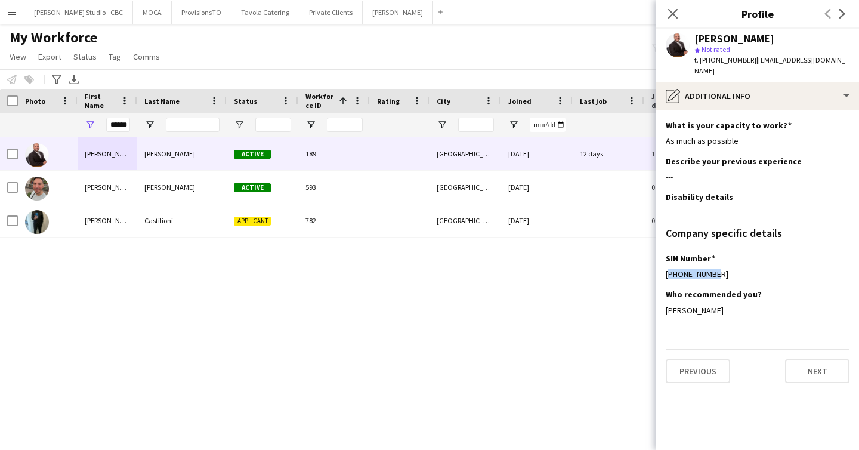
drag, startPoint x: 714, startPoint y: 262, endPoint x: 657, endPoint y: 260, distance: 56.7
click at [657, 260] on app-section-data-types "What is your capacity to work? Edit this field As much as possible Describe you…" at bounding box center [757, 280] width 203 height 340
copy div "[PHONE_NUMBER]"
drag, startPoint x: 753, startPoint y: 60, endPoint x: 833, endPoint y: 60, distance: 80.0
click at [833, 60] on div "[PERSON_NAME] star Not rated t. [PHONE_NUMBER] | [EMAIL_ADDRESS][DOMAIN_NAME]" at bounding box center [757, 55] width 203 height 53
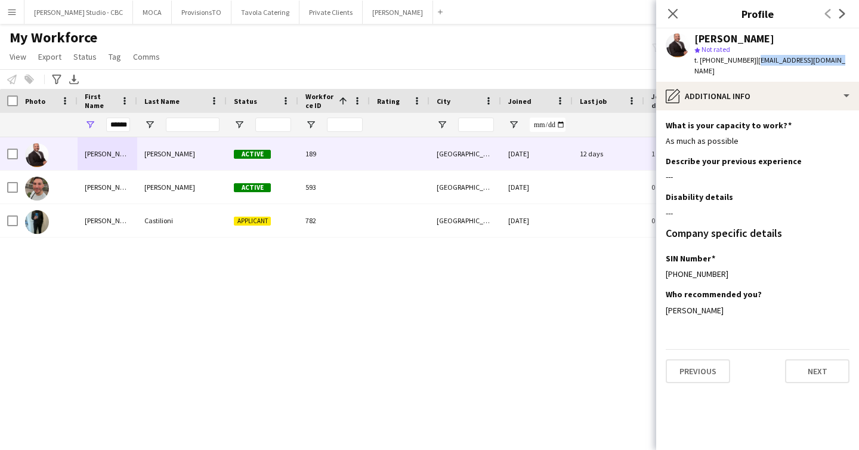
copy span "[EMAIL_ADDRESS][DOMAIN_NAME]"
drag, startPoint x: 110, startPoint y: 124, endPoint x: 212, endPoint y: 122, distance: 101.5
click at [212, 122] on div "******" at bounding box center [653, 125] width 1306 height 24
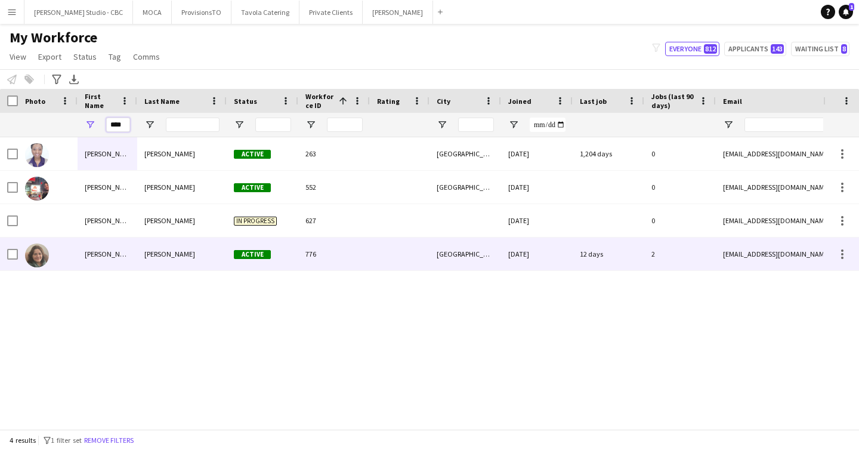
type input "****"
click at [132, 246] on div "[PERSON_NAME]" at bounding box center [108, 254] width 60 height 33
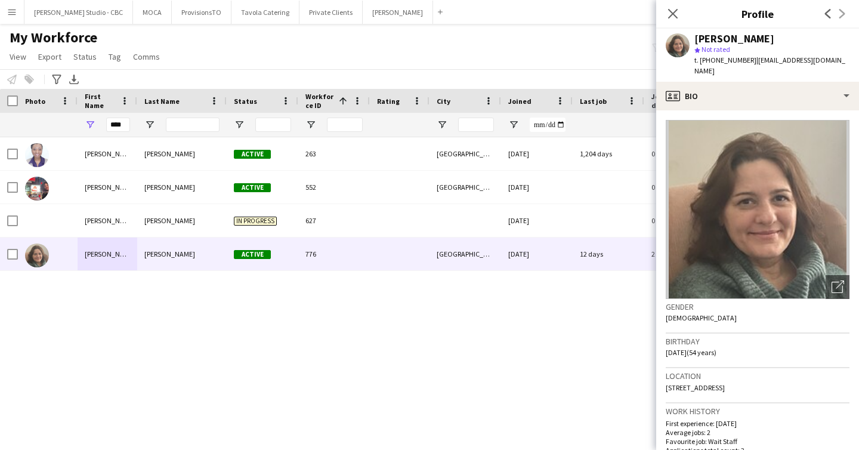
drag, startPoint x: 693, startPoint y: 33, endPoint x: 775, endPoint y: 34, distance: 81.8
click at [775, 34] on div "[PERSON_NAME] star Not rated t. [PHONE_NUMBER] | [EMAIL_ADDRESS][DOMAIN_NAME]" at bounding box center [757, 55] width 203 height 53
copy div "[PERSON_NAME]"
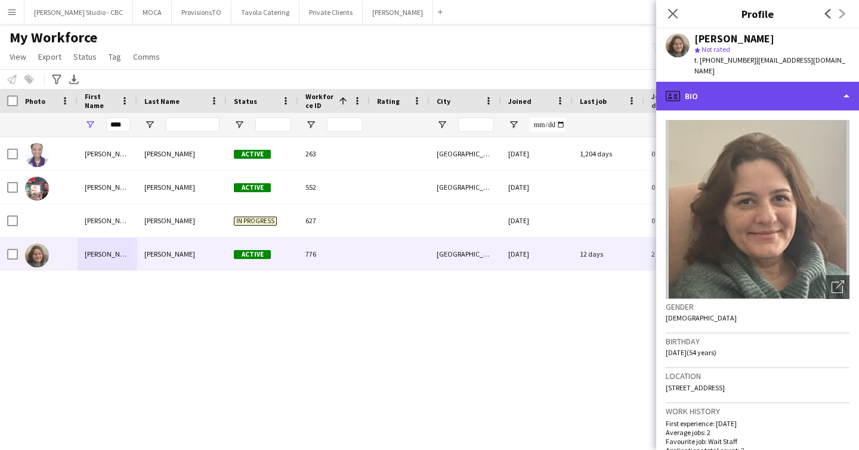
click at [770, 82] on div "profile Bio" at bounding box center [757, 96] width 203 height 29
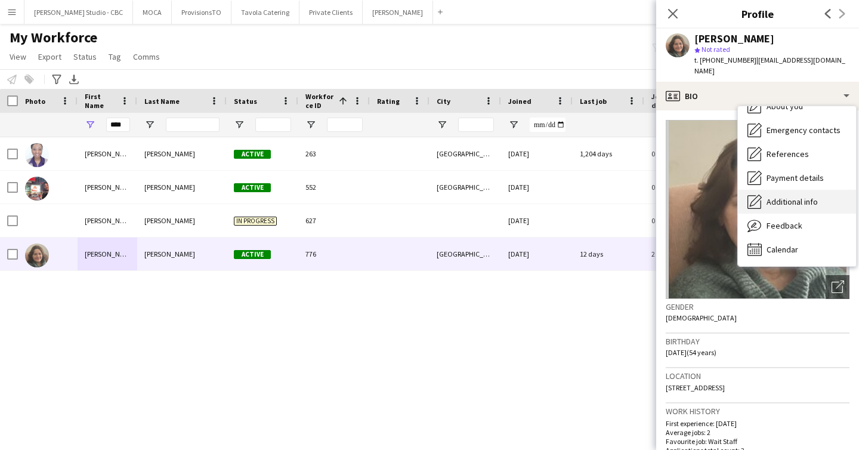
click at [793, 196] on span "Additional info" at bounding box center [792, 201] width 51 height 11
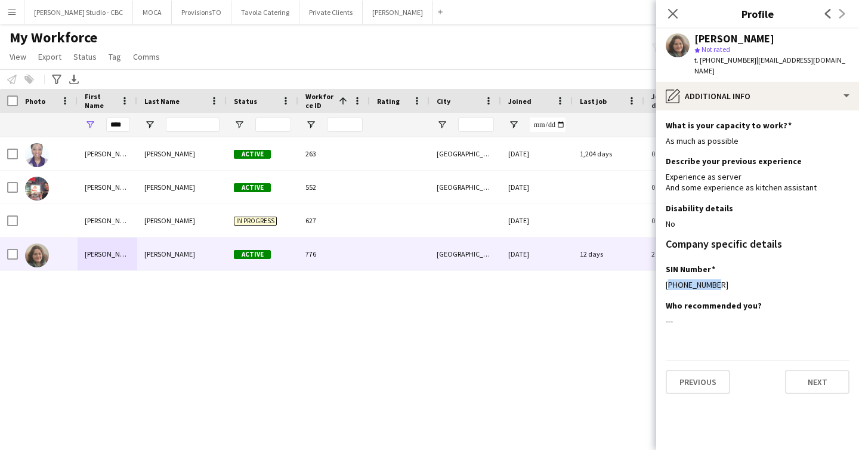
drag, startPoint x: 709, startPoint y: 273, endPoint x: 664, endPoint y: 273, distance: 44.8
click at [664, 273] on app-section-data-types "What is your capacity to work? Edit this field As much as possible Describe you…" at bounding box center [757, 280] width 203 height 340
copy div "[PHONE_NUMBER]"
drag, startPoint x: 747, startPoint y: 61, endPoint x: 850, endPoint y: 57, distance: 103.4
click at [850, 57] on app-profile-header "[PERSON_NAME] star Not rated t. [PHONE_NUMBER] | [EMAIL_ADDRESS][DOMAIN_NAME]" at bounding box center [757, 55] width 203 height 53
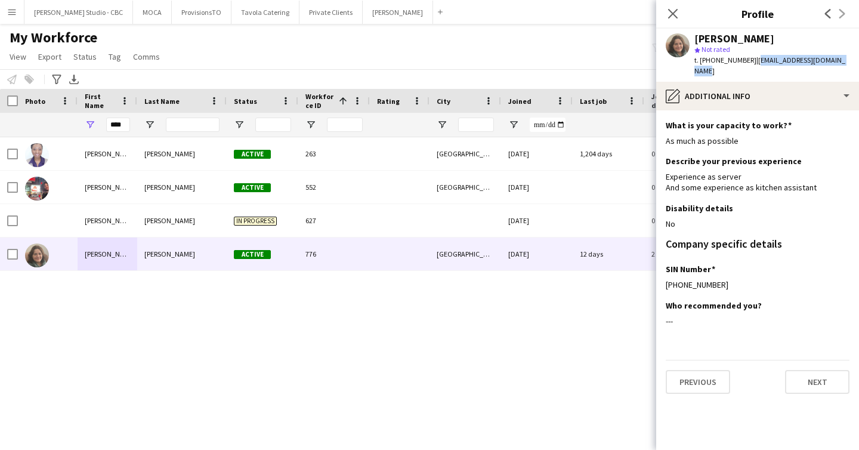
copy span "[EMAIL_ADDRESS][DOMAIN_NAME]"
click at [302, 13] on button "Private Clients Close" at bounding box center [331, 12] width 63 height 23
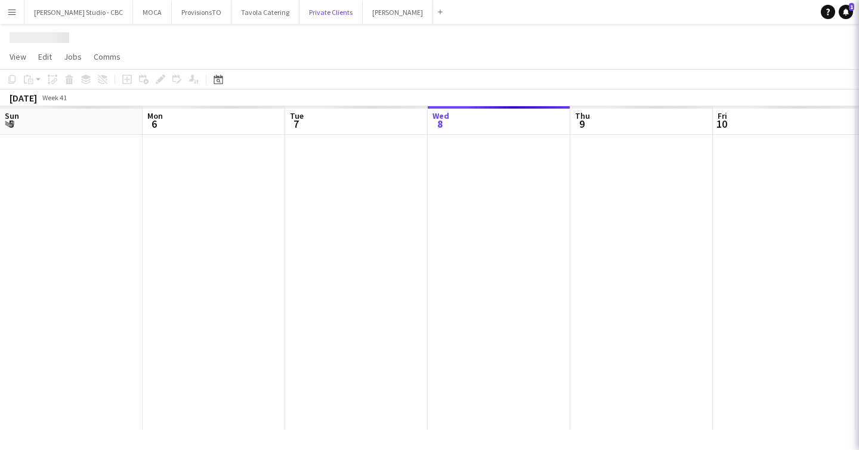
scroll to position [0, 285]
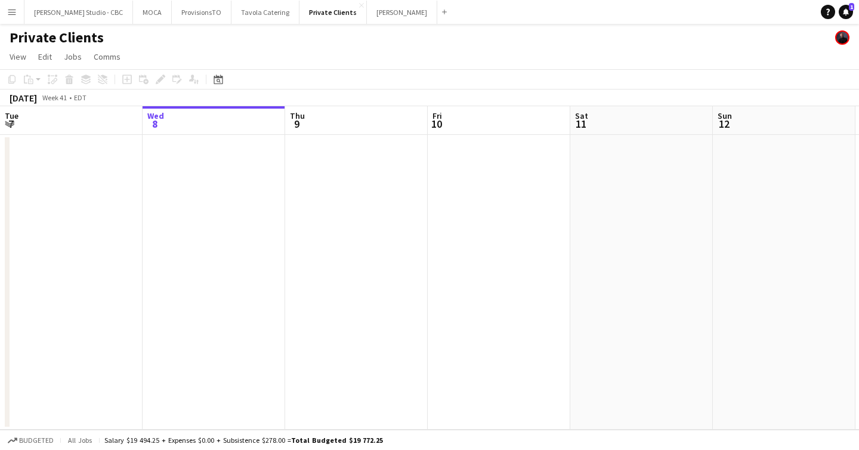
click at [347, 134] on app-board-header-date "Thu 9" at bounding box center [356, 120] width 143 height 29
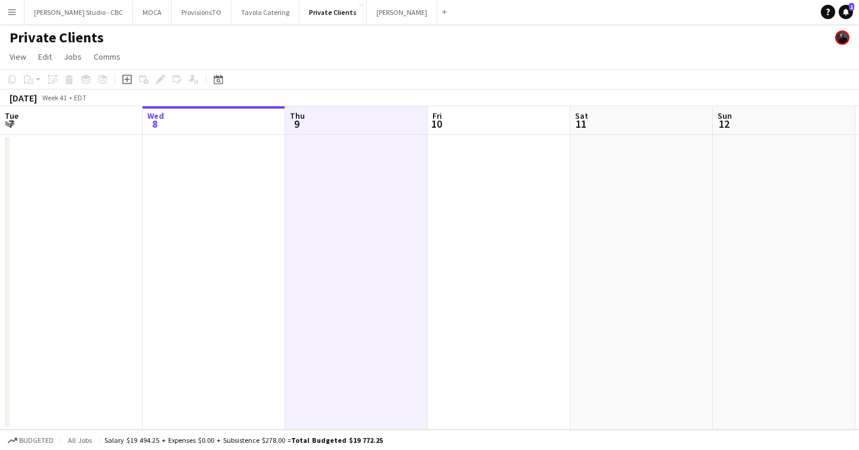
click at [342, 205] on app-date-cell at bounding box center [356, 282] width 143 height 295
click at [127, 81] on icon "Add job" at bounding box center [127, 80] width 10 height 10
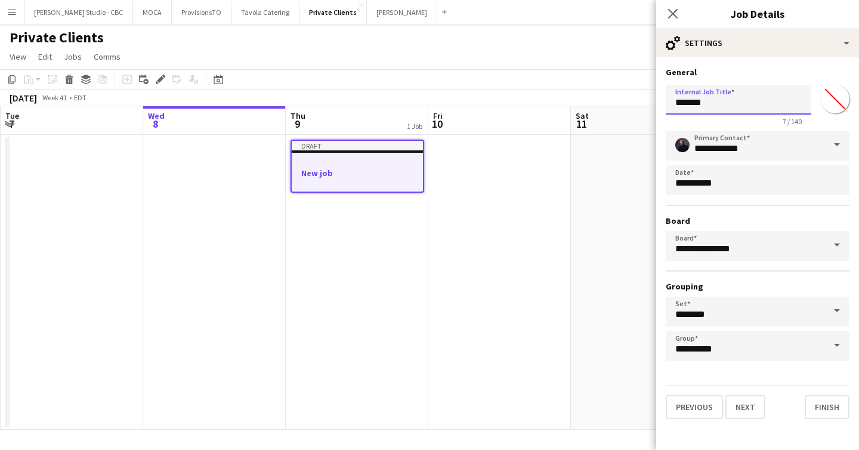
drag, startPoint x: 722, startPoint y: 106, endPoint x: 611, endPoint y: 105, distance: 111.0
click at [611, 105] on body "Menu Boards Boards Boards All jobs Status Workforce Workforce My Workforce Recr…" at bounding box center [429, 225] width 859 height 450
type input "****"
click at [750, 407] on button "Next" at bounding box center [746, 407] width 40 height 24
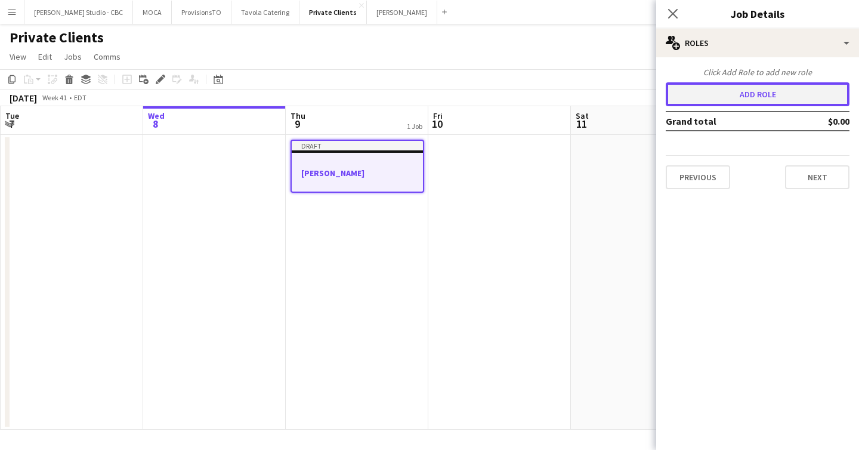
click at [749, 98] on button "Add role" at bounding box center [758, 94] width 184 height 24
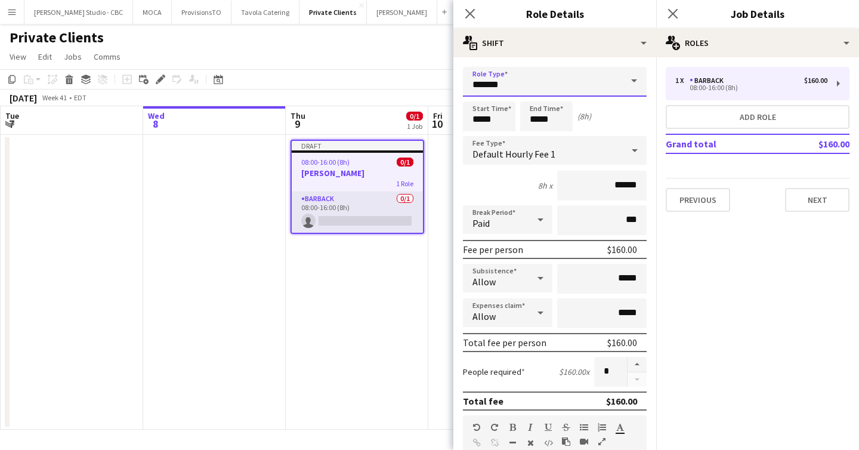
click at [547, 78] on input "*******" at bounding box center [555, 82] width 184 height 30
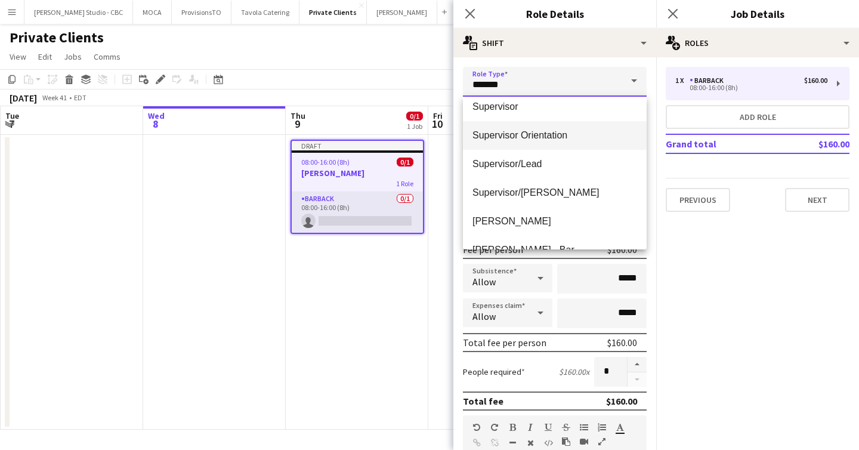
scroll to position [809, 0]
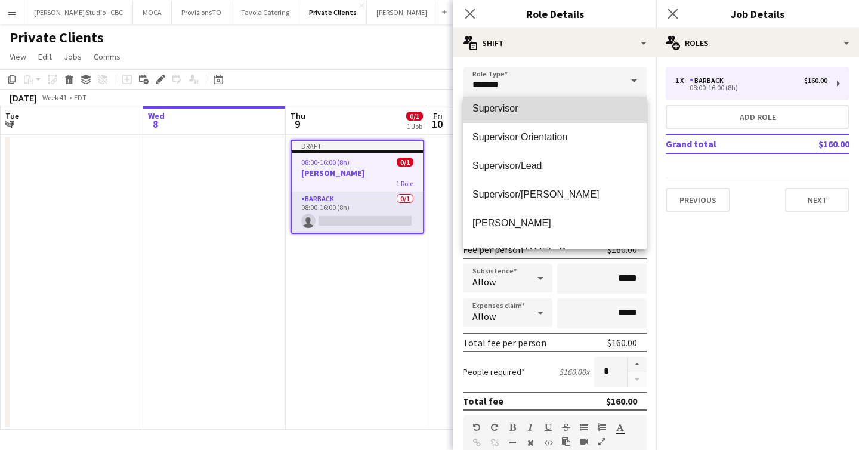
click at [554, 113] on span "Supervisor" at bounding box center [555, 108] width 165 height 11
type input "**********"
type input "******"
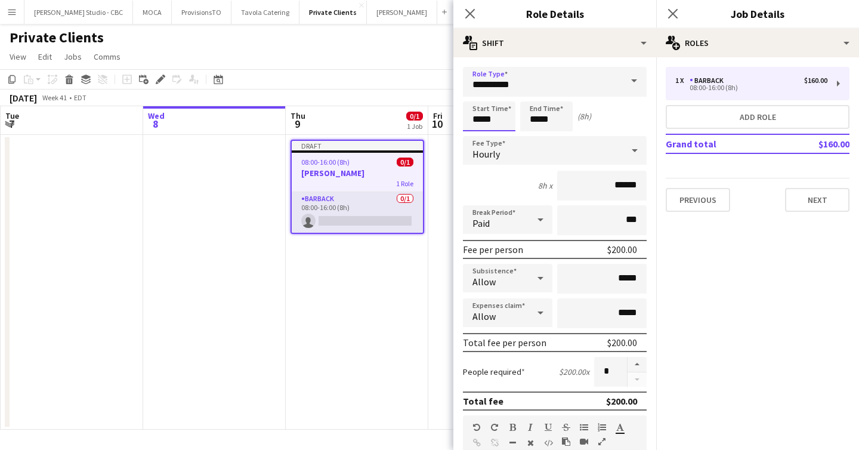
click at [500, 121] on input "*****" at bounding box center [489, 116] width 53 height 30
click at [514, 82] on input "**********" at bounding box center [555, 82] width 184 height 30
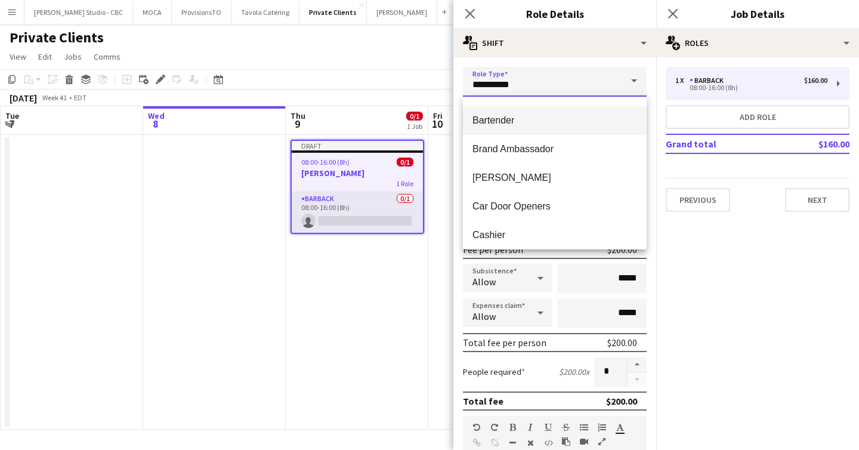
scroll to position [26, 0]
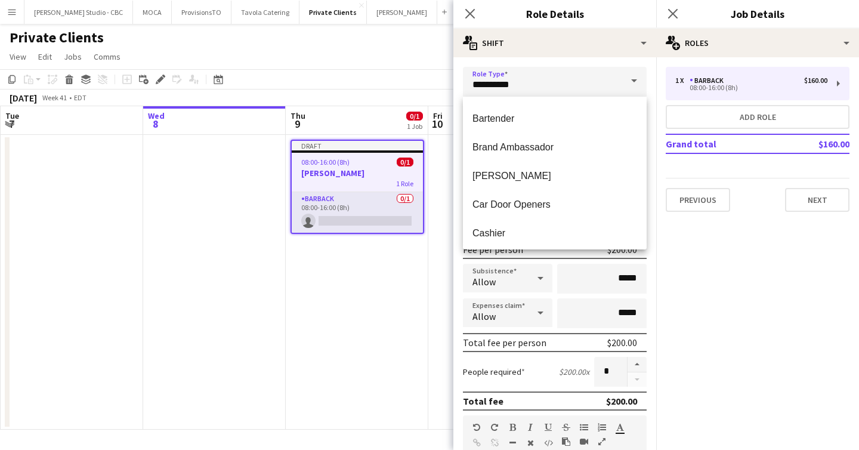
click at [541, 60] on div "**********" at bounding box center [555, 432] width 203 height 751
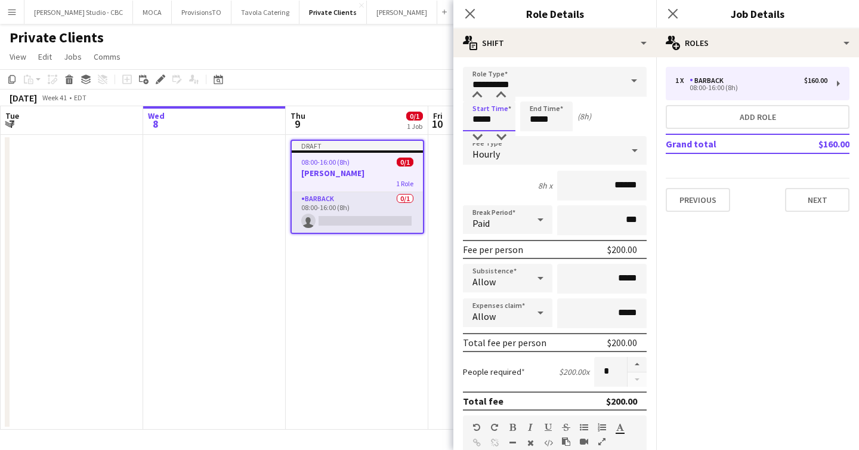
drag, startPoint x: 510, startPoint y: 122, endPoint x: 471, endPoint y: 117, distance: 39.7
click at [471, 117] on input "*****" at bounding box center [489, 116] width 53 height 30
type input "*****"
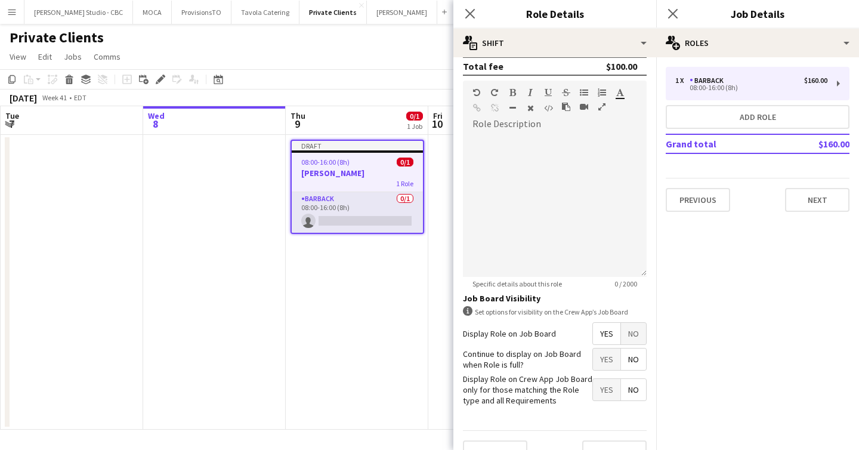
scroll to position [358, 0]
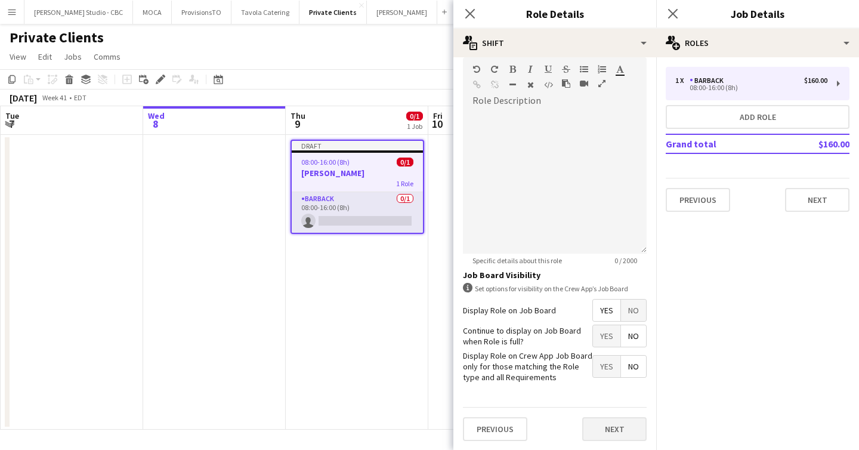
type input "*****"
click at [617, 421] on button "Next" at bounding box center [614, 429] width 64 height 24
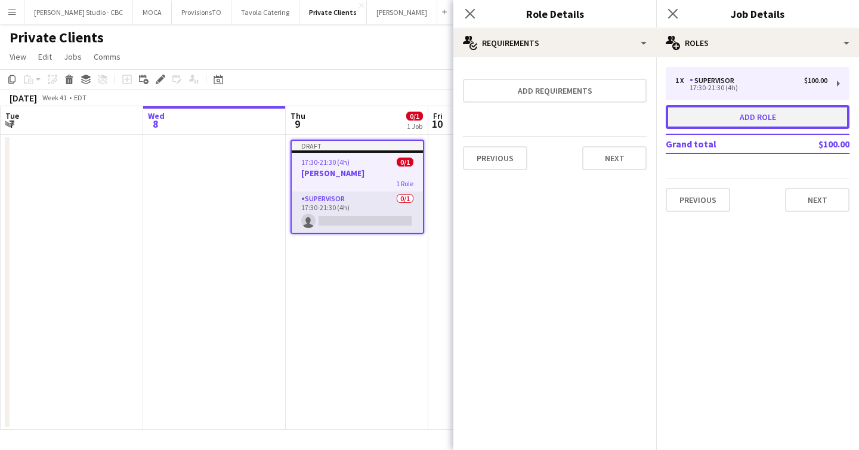
click at [711, 112] on button "Add role" at bounding box center [758, 117] width 184 height 24
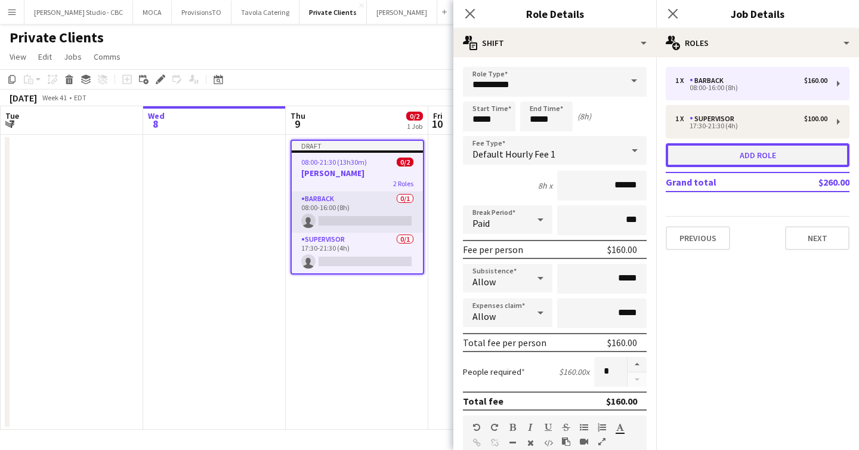
type input "*******"
type input "*****"
type input "******"
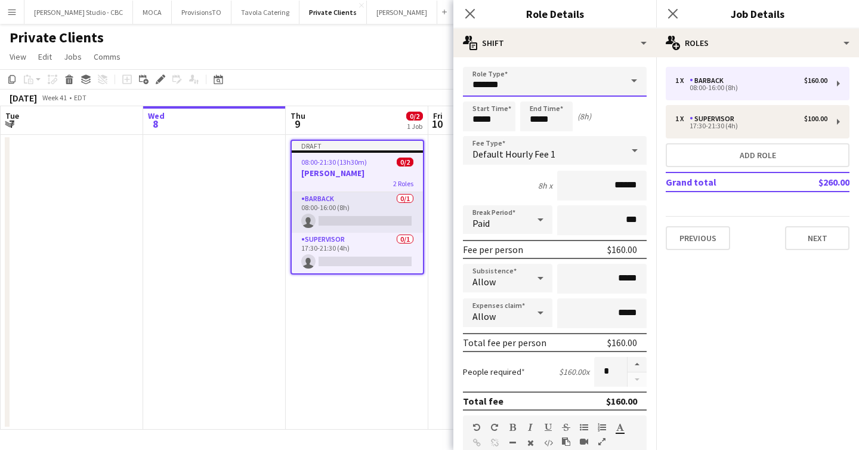
click at [579, 73] on input "*******" at bounding box center [555, 82] width 184 height 30
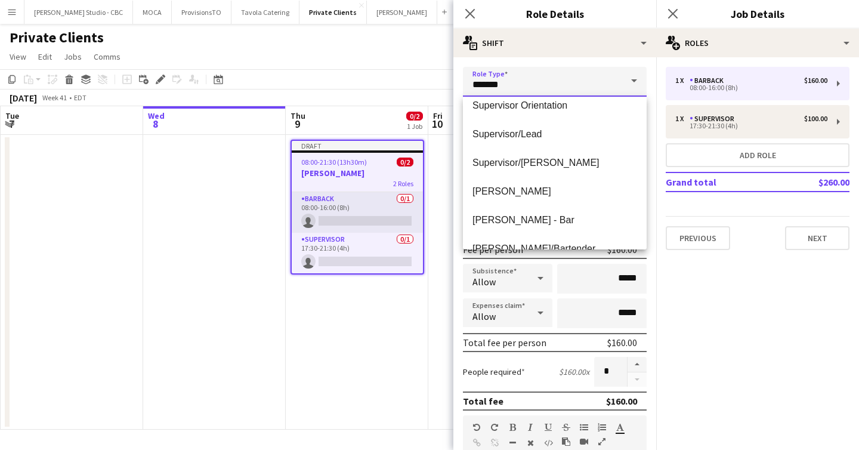
scroll to position [945, 0]
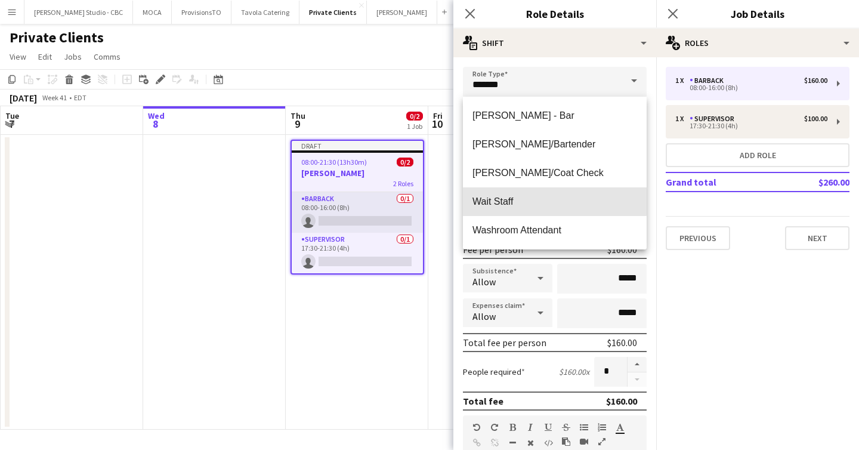
click at [544, 200] on span "Wait Staff" at bounding box center [555, 201] width 165 height 11
type input "**********"
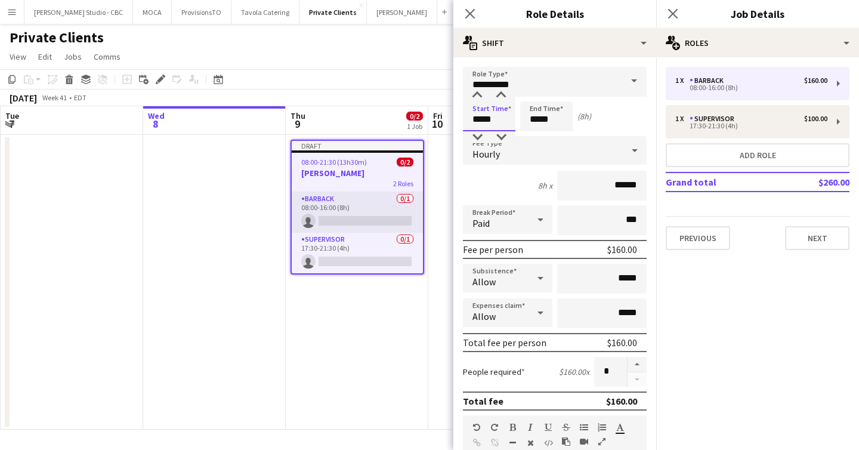
drag, startPoint x: 496, startPoint y: 118, endPoint x: 461, endPoint y: 118, distance: 34.6
click at [461, 118] on form "**********" at bounding box center [555, 438] width 203 height 742
type input "*****"
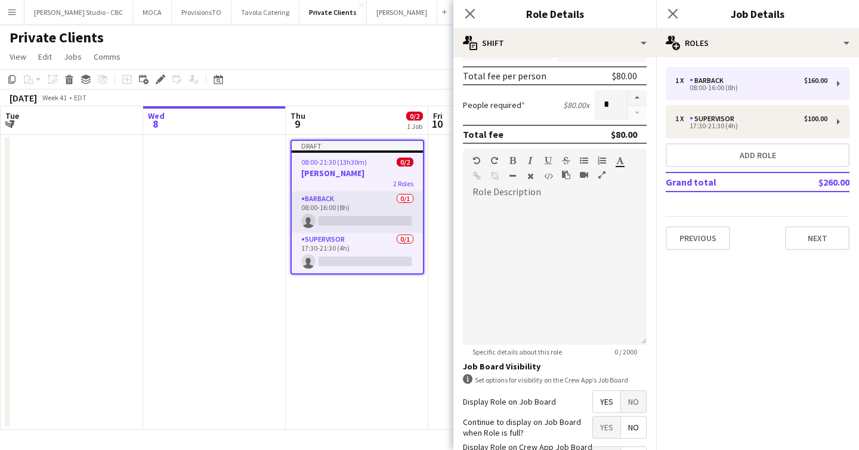
scroll to position [358, 0]
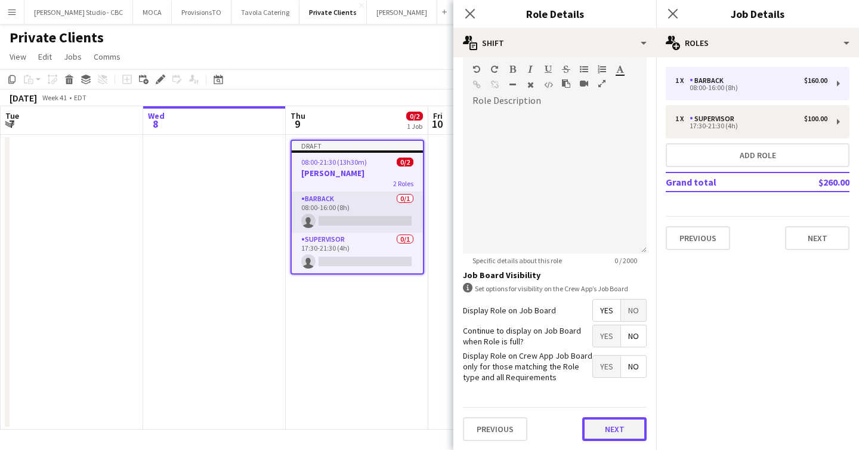
click at [600, 429] on button "Next" at bounding box center [614, 429] width 64 height 24
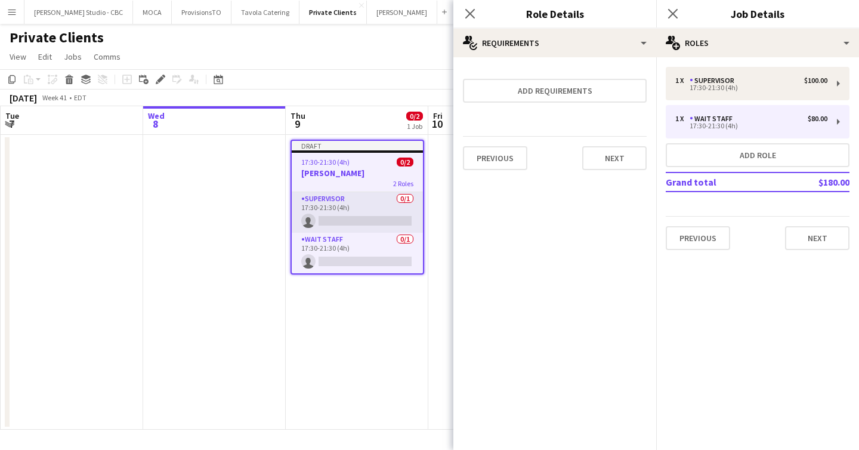
scroll to position [0, 0]
click at [812, 236] on button "Next" at bounding box center [817, 238] width 64 height 24
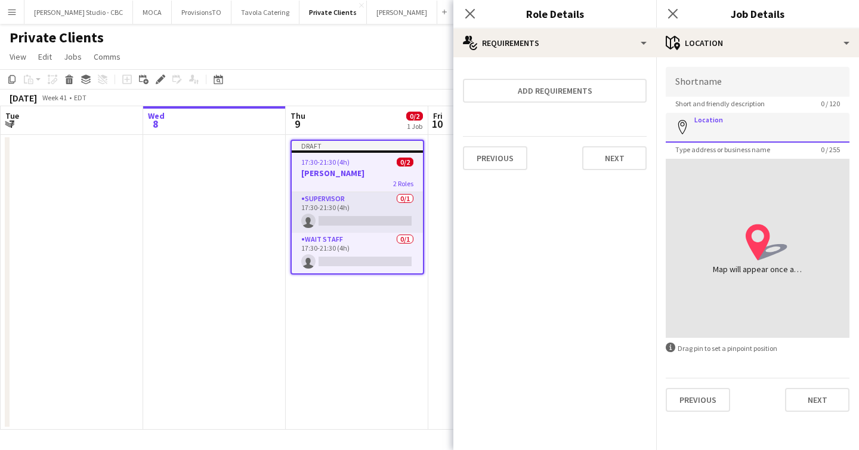
click at [728, 122] on input "Location" at bounding box center [758, 128] width 184 height 30
paste input "**********"
type input "**********"
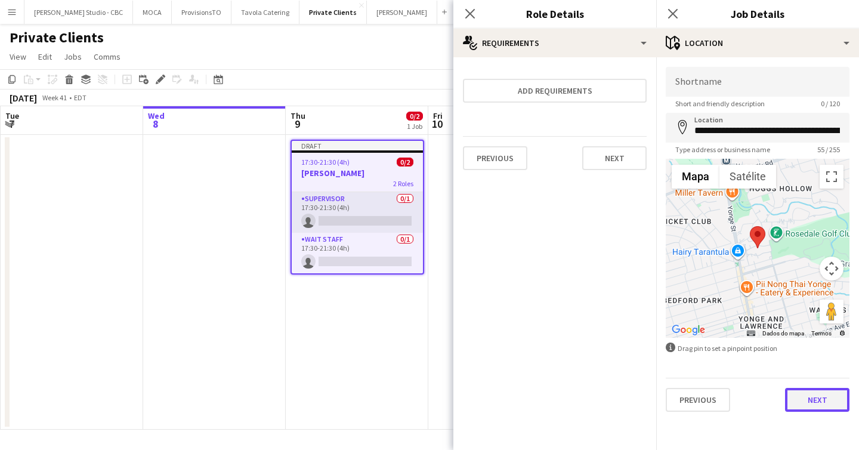
click at [800, 397] on button "Next" at bounding box center [817, 400] width 64 height 24
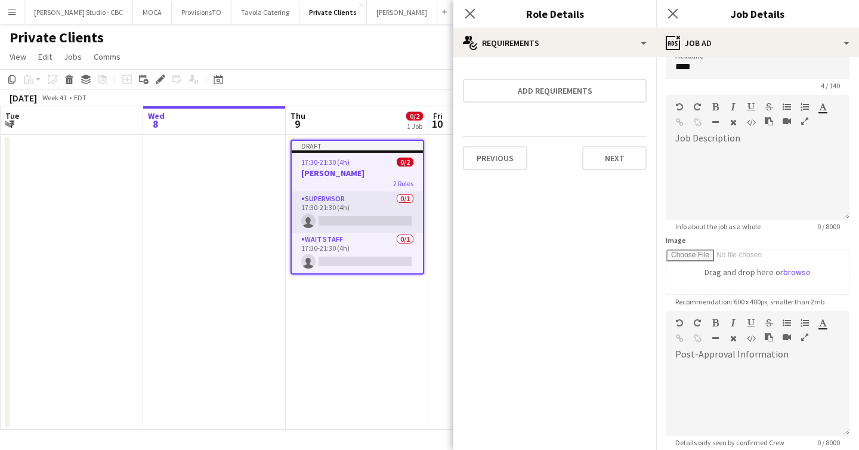
scroll to position [18, 0]
click at [728, 198] on div at bounding box center [758, 184] width 184 height 72
click at [724, 148] on div "********" at bounding box center [758, 184] width 184 height 72
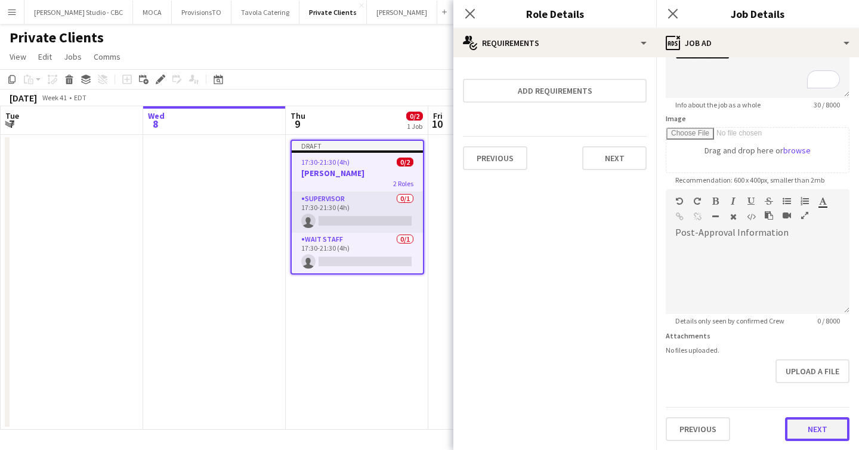
click at [812, 433] on button "Next" at bounding box center [817, 429] width 64 height 24
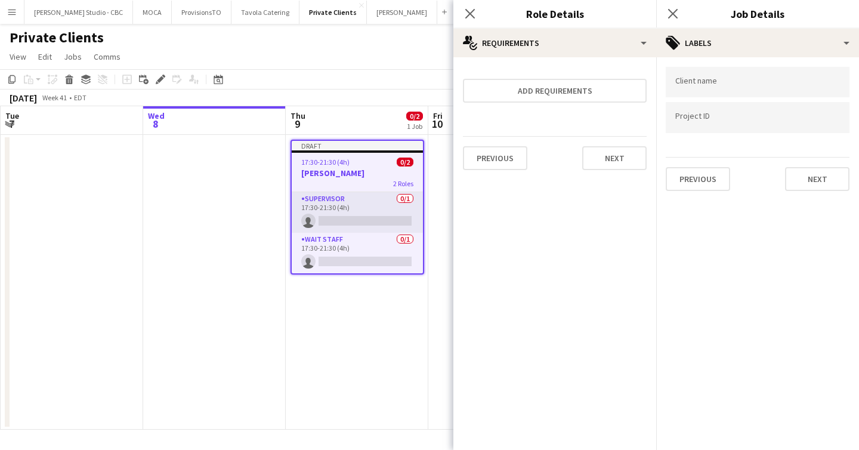
click at [801, 165] on div "Previous Next" at bounding box center [758, 174] width 184 height 34
click at [801, 175] on button "Next" at bounding box center [817, 179] width 64 height 24
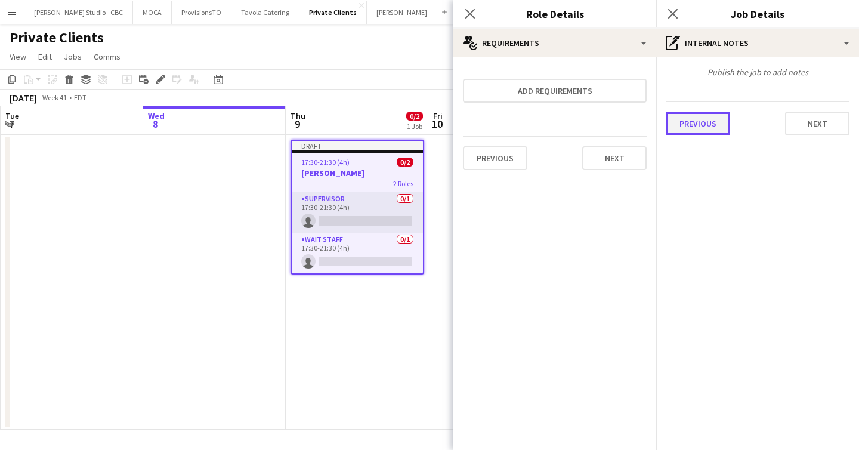
click at [710, 122] on button "Previous" at bounding box center [698, 124] width 64 height 24
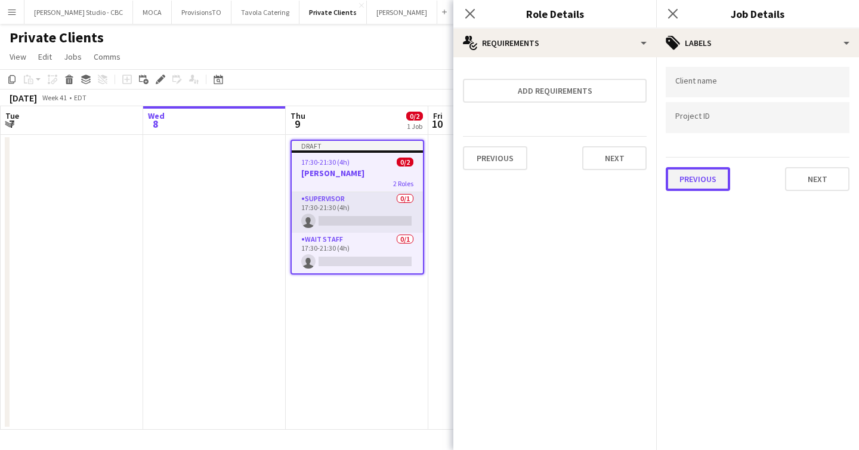
click at [700, 187] on button "Previous" at bounding box center [698, 179] width 64 height 24
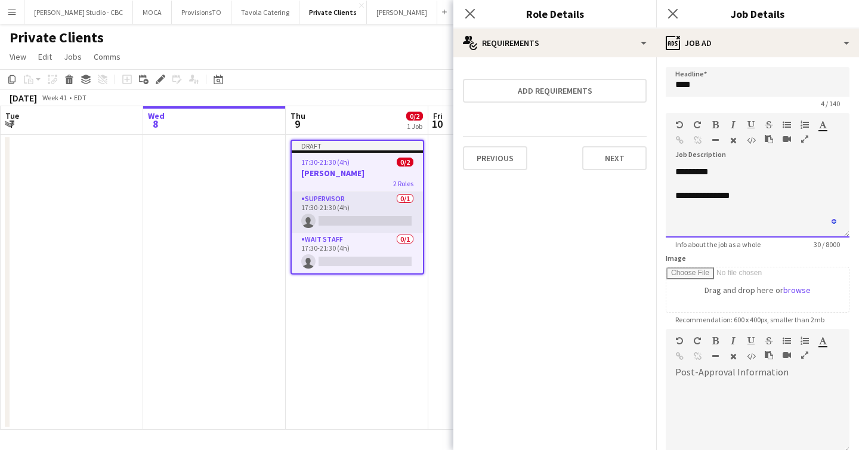
click at [747, 202] on div "To enrich screen reader interactions, please activate Accessibility in Grammarl…" at bounding box center [758, 208] width 165 height 12
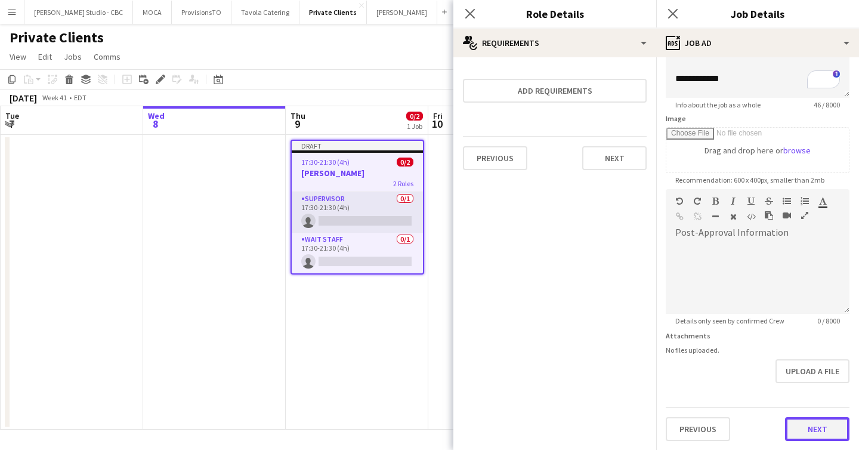
click at [798, 427] on button "Next" at bounding box center [817, 429] width 64 height 24
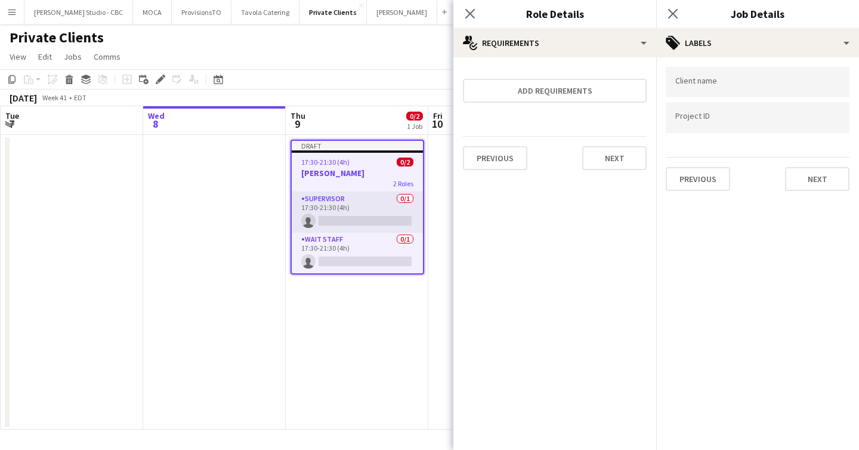
scroll to position [0, 0]
click at [811, 181] on button "Next" at bounding box center [817, 179] width 64 height 24
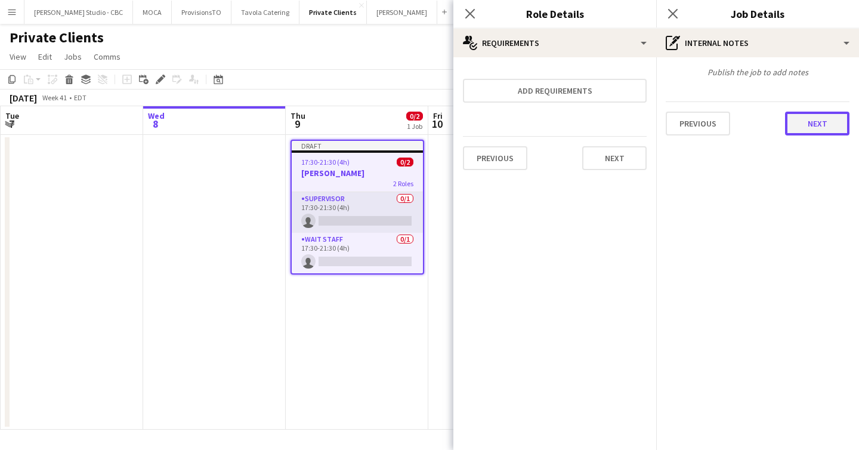
click at [818, 121] on button "Next" at bounding box center [817, 124] width 64 height 24
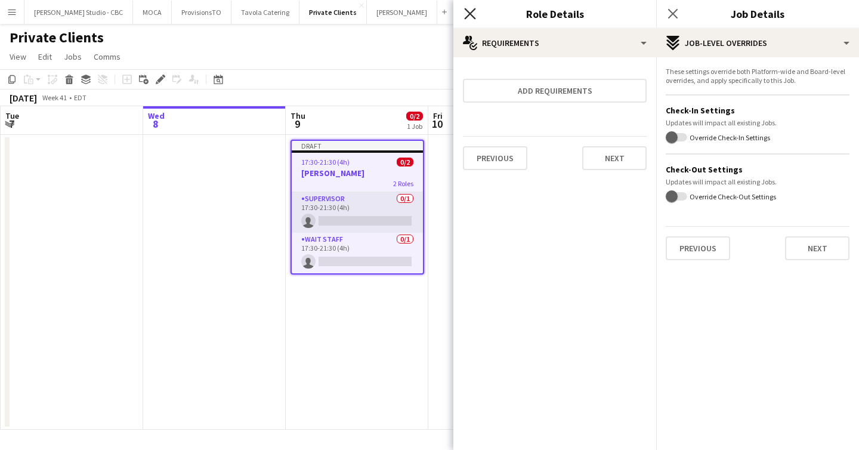
click at [467, 15] on icon "Close pop-in" at bounding box center [469, 13] width 11 height 11
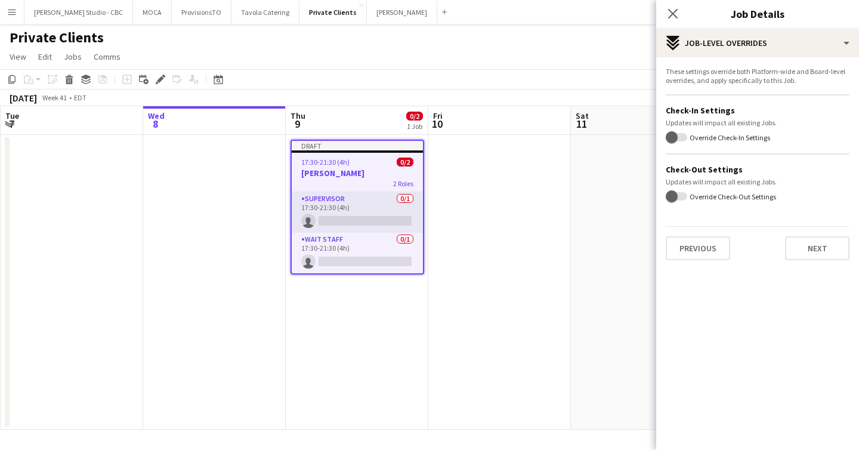
click at [629, 165] on app-date-cell at bounding box center [642, 282] width 143 height 295
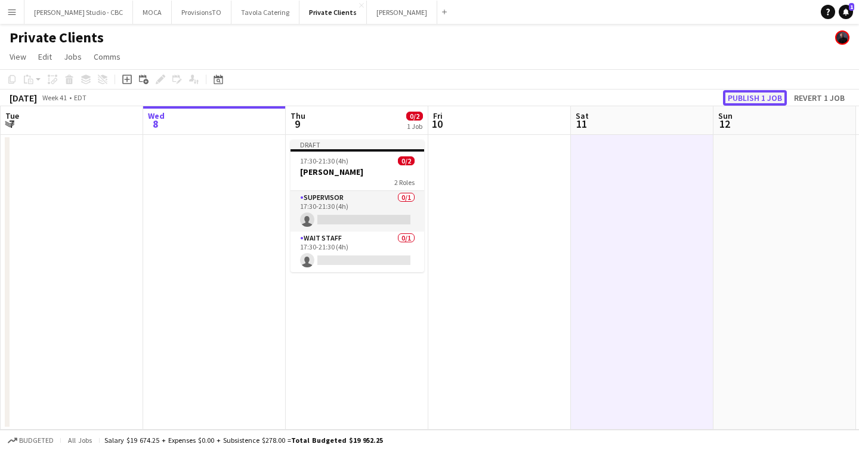
click at [738, 95] on button "Publish 1 job" at bounding box center [755, 98] width 64 height 16
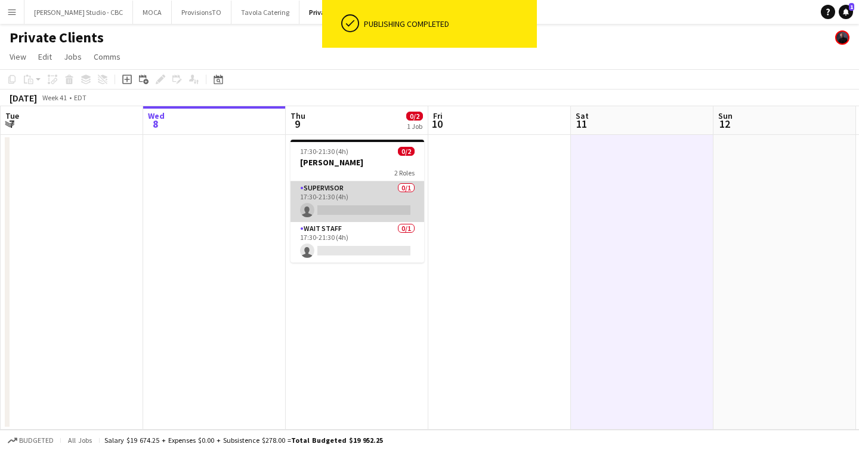
click at [355, 205] on app-card-role "Supervisor 0/1 17:30-21:30 (4h) single-neutral-actions" at bounding box center [358, 201] width 134 height 41
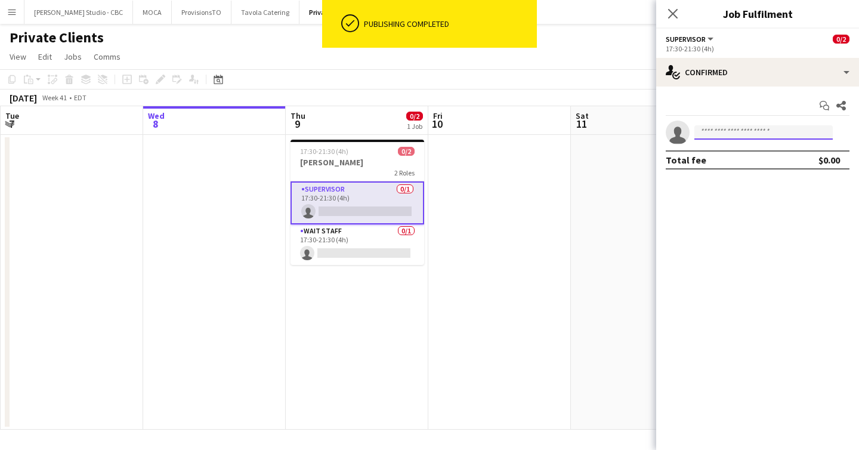
click at [706, 130] on input at bounding box center [764, 132] width 138 height 14
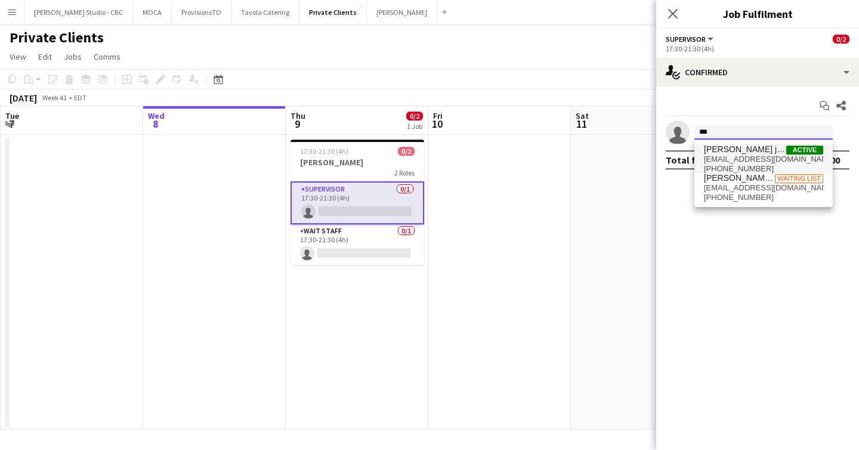
type input "***"
click at [734, 152] on span "[PERSON_NAME] junior" at bounding box center [745, 149] width 82 height 10
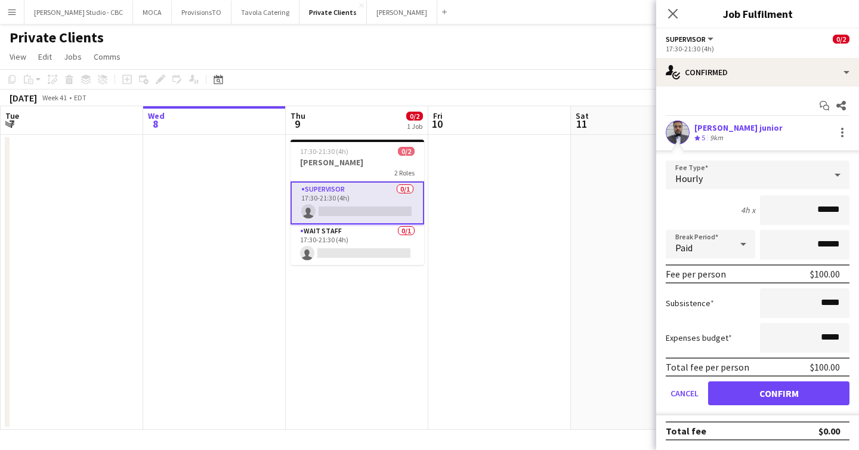
click at [827, 209] on input "******" at bounding box center [805, 210] width 90 height 30
type input "**"
type input "***"
click button "Confirm" at bounding box center [778, 393] width 141 height 24
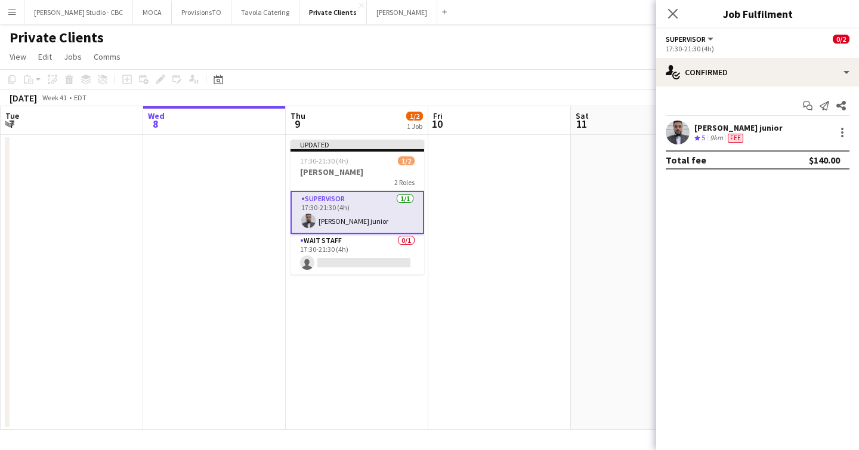
click at [566, 242] on app-date-cell at bounding box center [500, 282] width 143 height 295
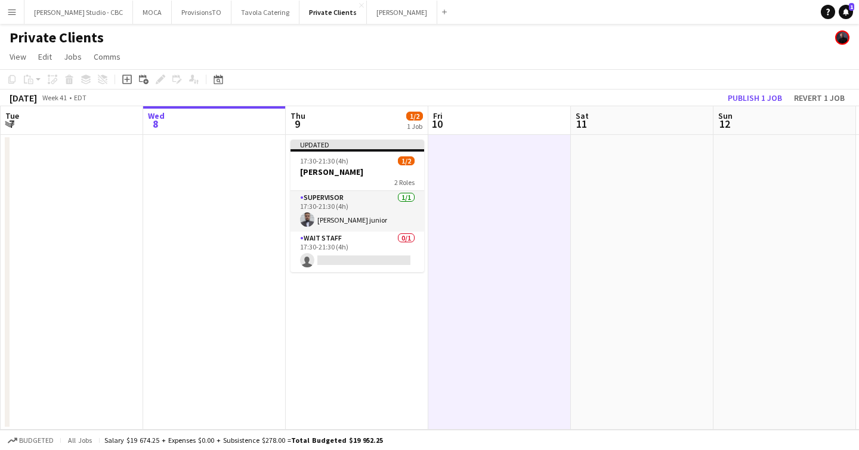
click at [767, 87] on app-toolbar "Copy Paste Paste Command V Paste with crew Command Shift V Paste linked Job [GE…" at bounding box center [429, 79] width 859 height 20
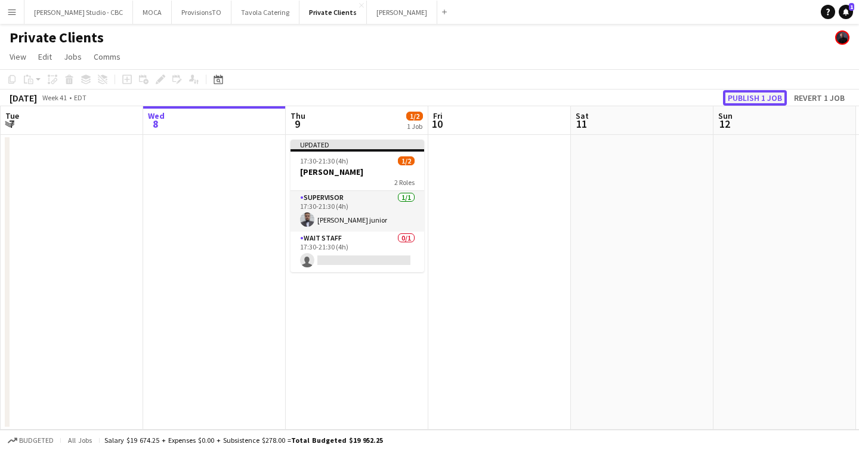
click at [763, 96] on button "Publish 1 job" at bounding box center [755, 98] width 64 height 16
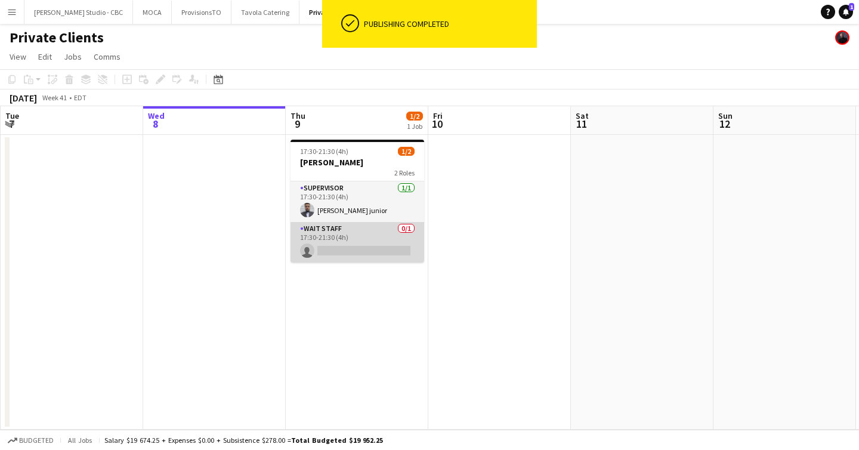
click at [367, 250] on app-card-role "Wait Staff 0/1 17:30-21:30 (4h) single-neutral-actions" at bounding box center [358, 242] width 134 height 41
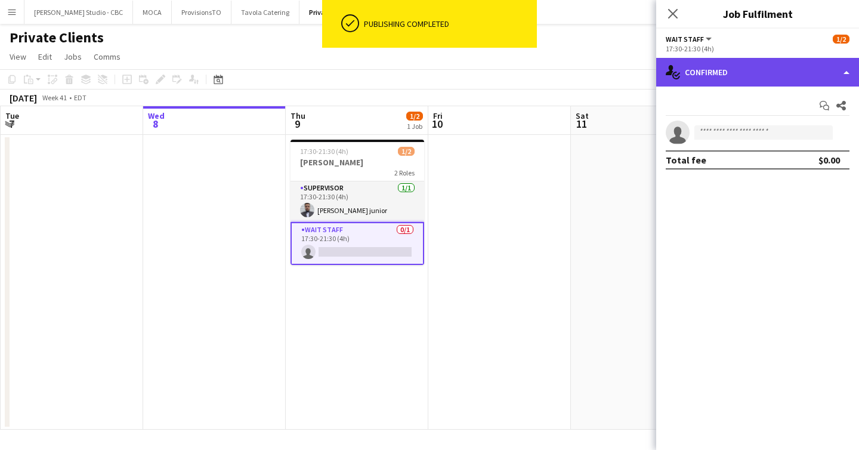
click at [731, 75] on div "single-neutral-actions-check-2 Confirmed" at bounding box center [757, 72] width 203 height 29
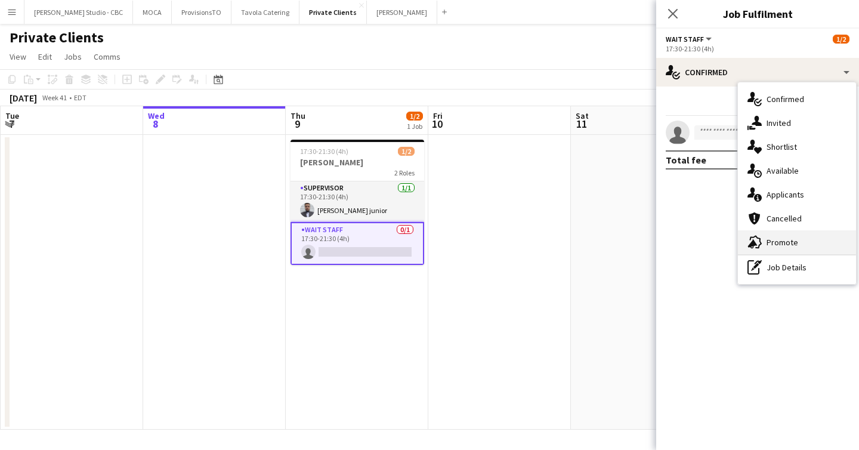
click at [769, 241] on span "Promote" at bounding box center [783, 242] width 32 height 11
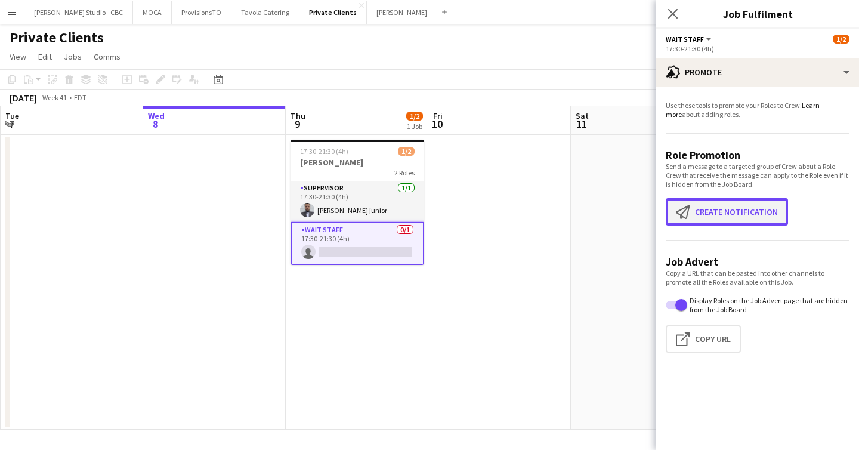
click at [714, 207] on button "Create notification Create notification" at bounding box center [727, 211] width 122 height 27
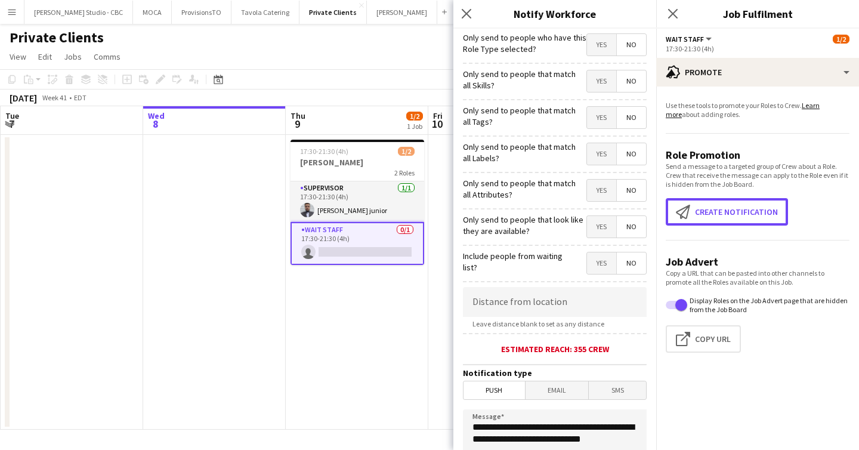
scroll to position [129, 0]
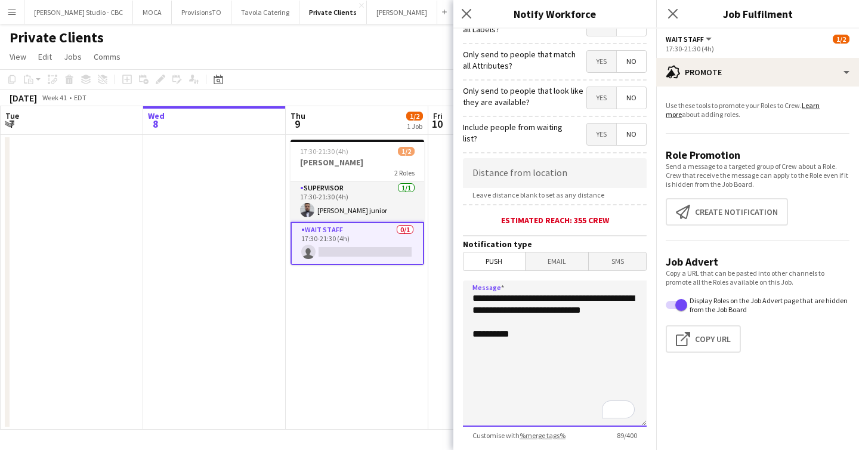
drag, startPoint x: 547, startPoint y: 300, endPoint x: 605, endPoint y: 321, distance: 61.5
click at [605, 321] on textarea "**********" at bounding box center [555, 353] width 184 height 146
click at [551, 323] on textarea "**********" at bounding box center [555, 353] width 184 height 146
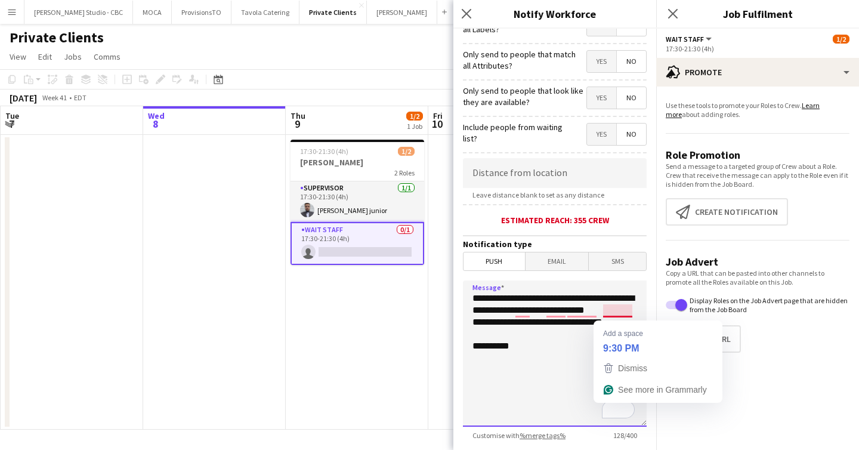
click at [639, 313] on textarea "**********" at bounding box center [555, 353] width 184 height 146
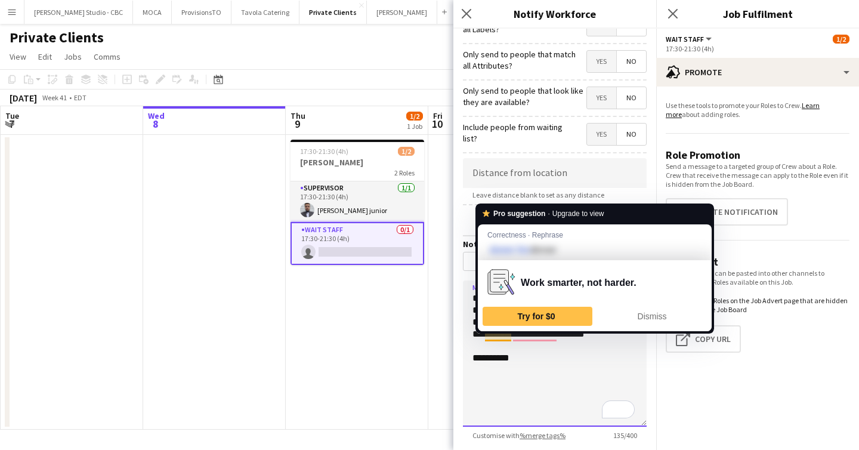
click at [488, 337] on textarea "**********" at bounding box center [555, 353] width 184 height 146
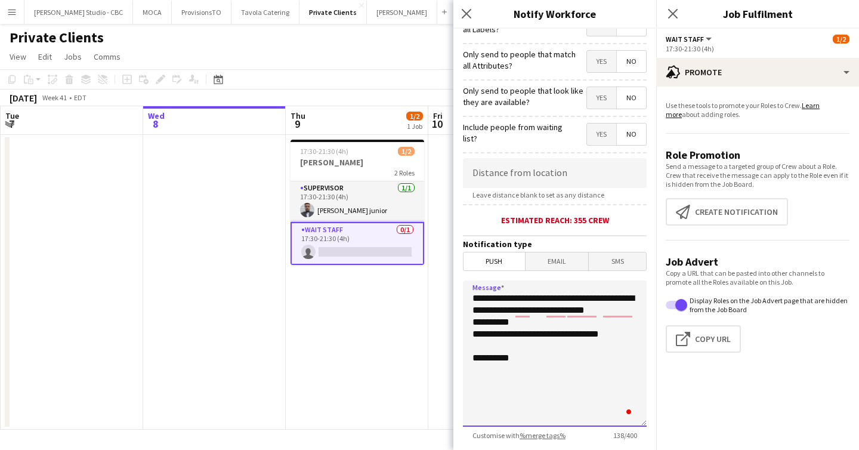
type textarea "**********"
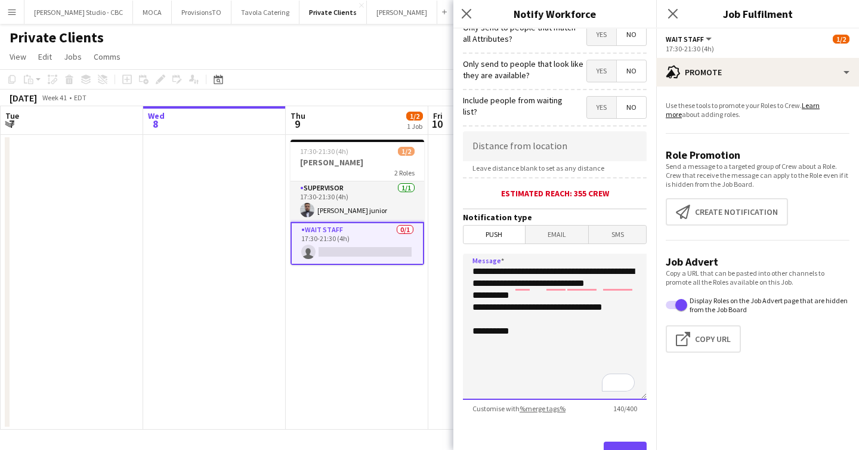
scroll to position [209, 0]
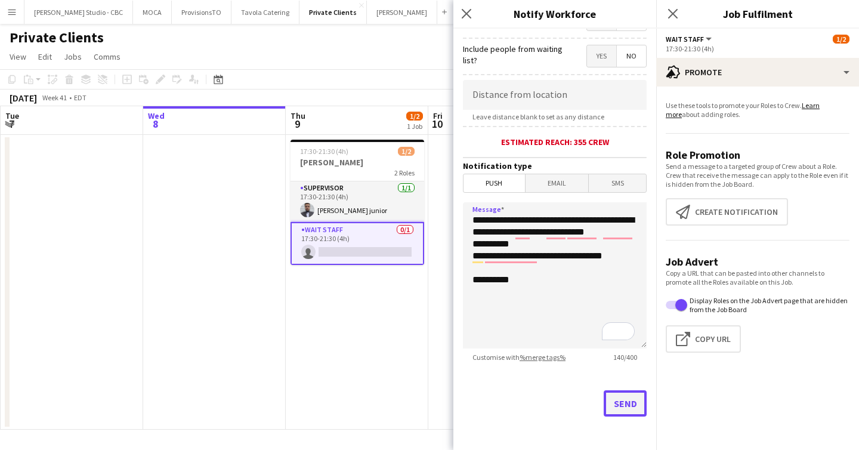
click at [631, 406] on button "Send" at bounding box center [625, 403] width 43 height 26
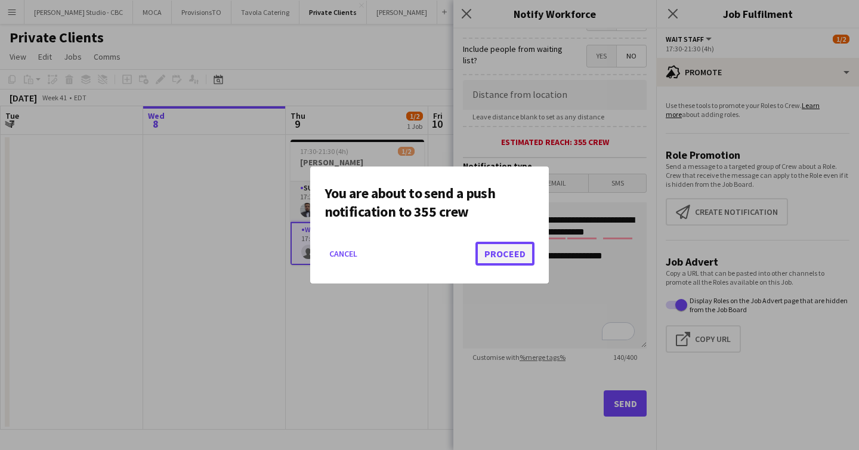
click at [506, 243] on button "Proceed" at bounding box center [505, 254] width 59 height 24
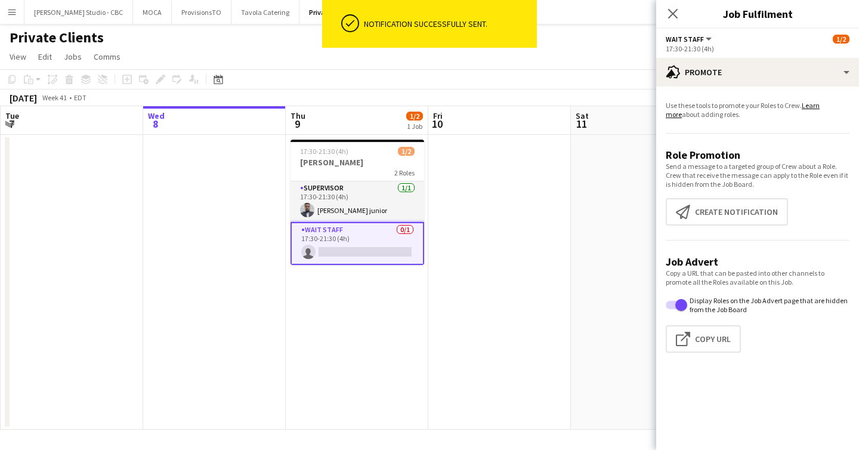
click at [392, 314] on app-date-cell "17:30-21:30 (4h) 1/2 ALEC 2 Roles Supervisor [DATE] 17:30-21:30 (4h) [PERSON_NA…" at bounding box center [357, 282] width 143 height 295
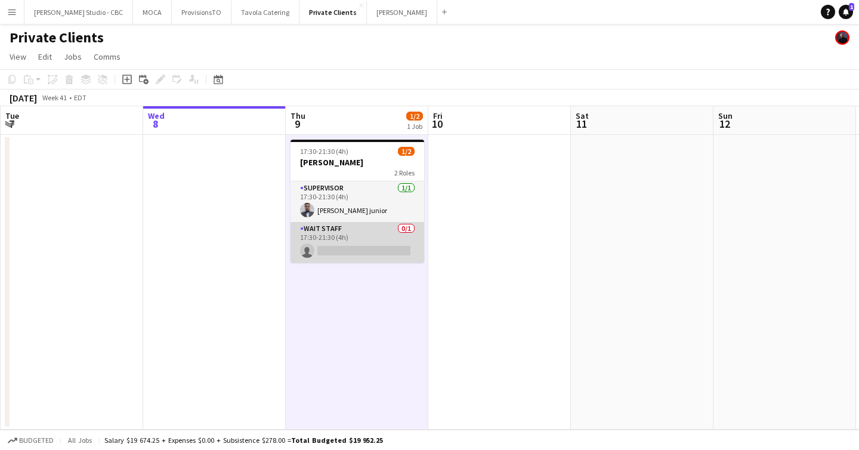
click at [352, 238] on app-card-role "Wait Staff 0/1 17:30-21:30 (4h) single-neutral-actions" at bounding box center [358, 242] width 134 height 41
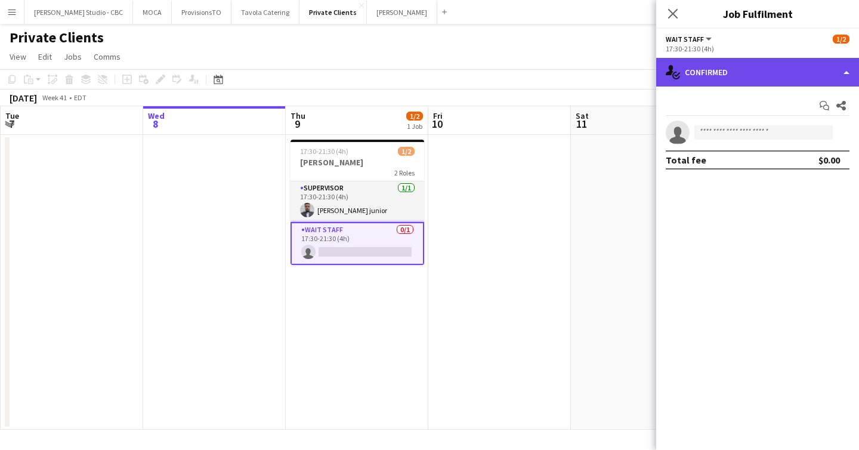
click at [790, 78] on div "single-neutral-actions-check-2 Confirmed" at bounding box center [757, 72] width 203 height 29
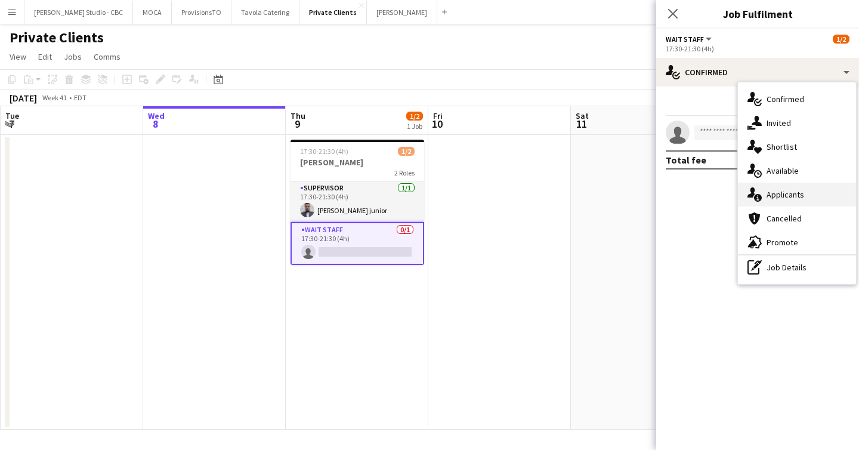
click at [802, 196] on span "Applicants" at bounding box center [786, 194] width 38 height 11
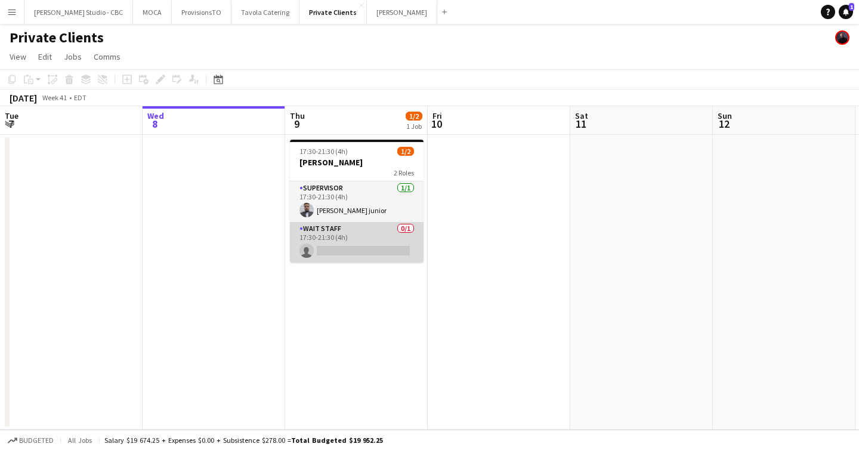
click at [333, 245] on app-card-role "Wait Staff 0/1 17:30-21:30 (4h) single-neutral-actions" at bounding box center [357, 242] width 134 height 41
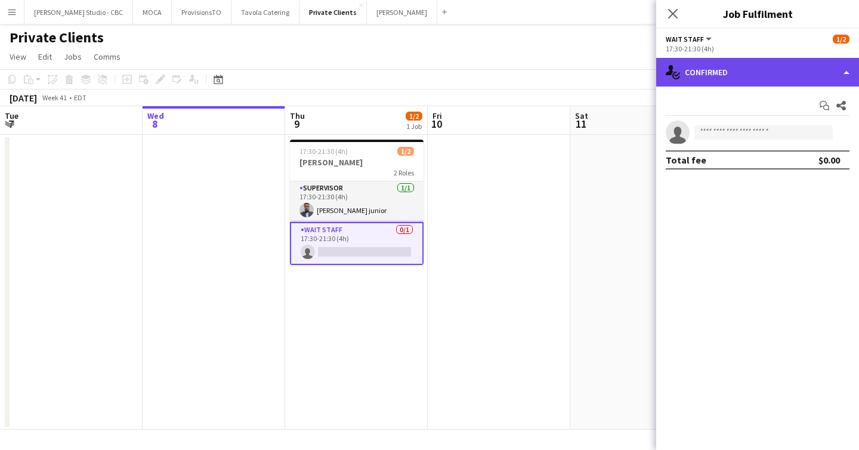
click at [769, 73] on div "single-neutral-actions-check-2 Confirmed" at bounding box center [757, 72] width 203 height 29
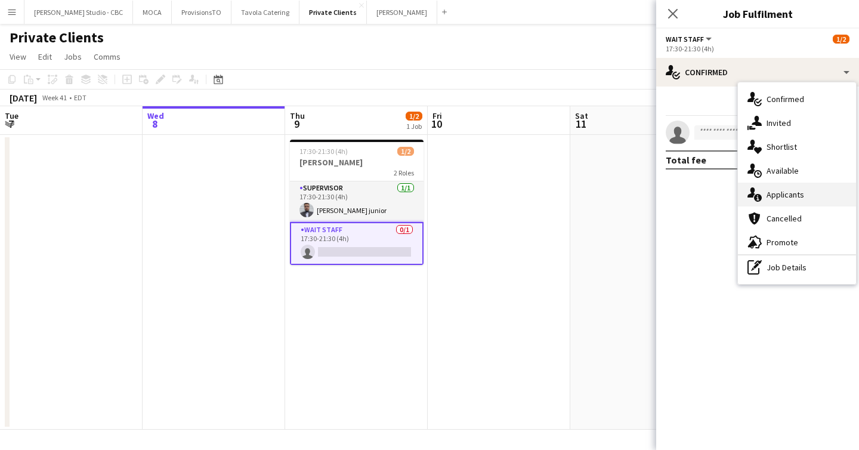
click at [782, 199] on span "Applicants" at bounding box center [786, 194] width 38 height 11
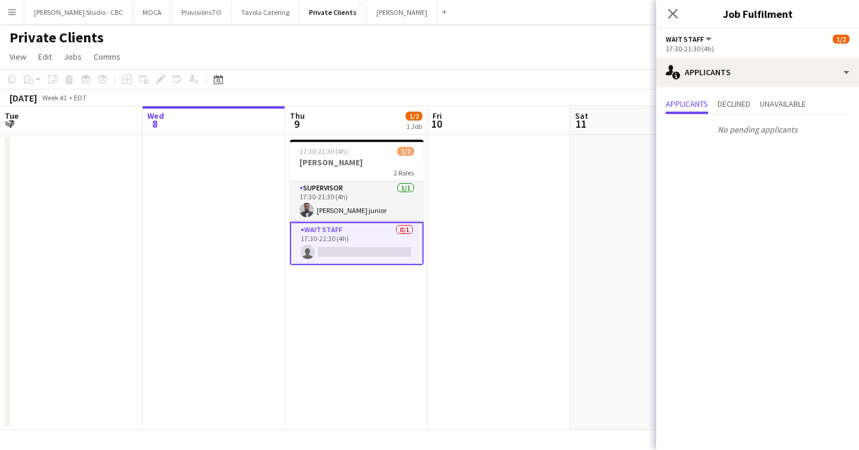
click at [522, 214] on app-date-cell at bounding box center [499, 282] width 143 height 295
